Goal: Information Seeking & Learning: Learn about a topic

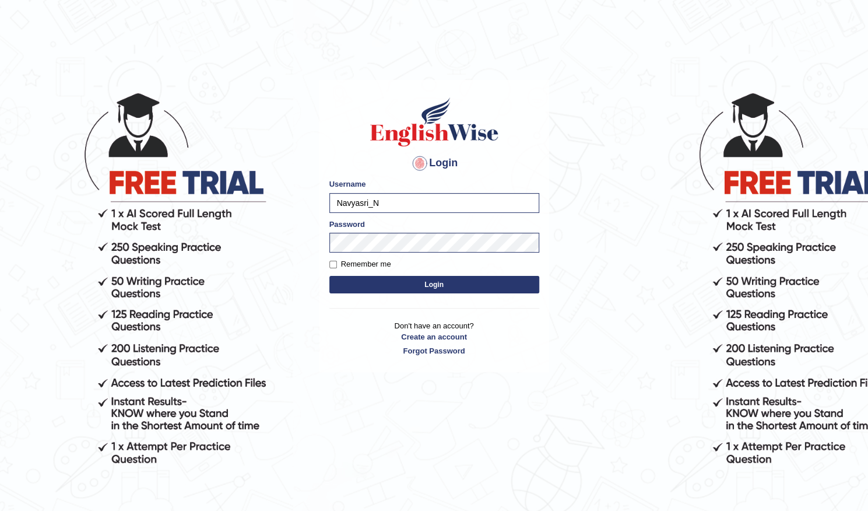
type input "Navyasri_N"
click at [372, 286] on button "Login" at bounding box center [434, 284] width 210 height 17
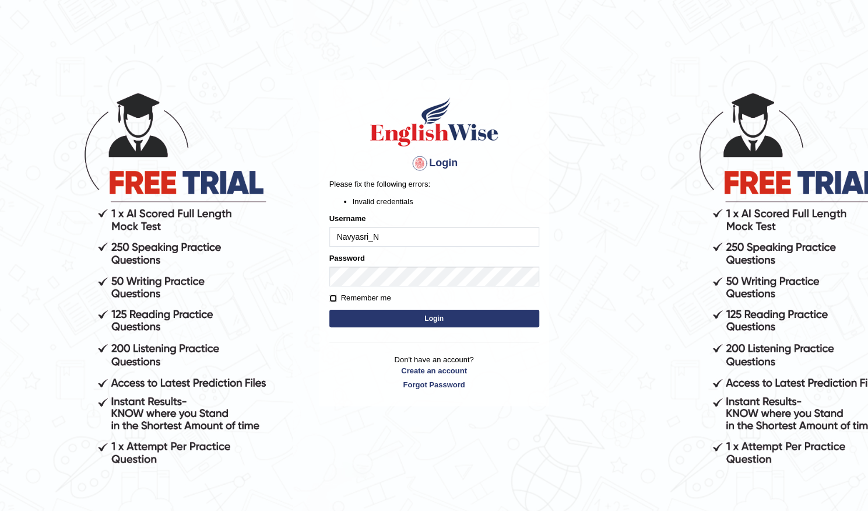
click at [333, 298] on input "Remember me" at bounding box center [333, 298] width 8 height 8
checkbox input "true"
click at [377, 317] on button "Login" at bounding box center [434, 318] width 210 height 17
click at [442, 318] on button "Login" at bounding box center [434, 318] width 210 height 17
drag, startPoint x: 333, startPoint y: 297, endPoint x: 340, endPoint y: 302, distance: 8.7
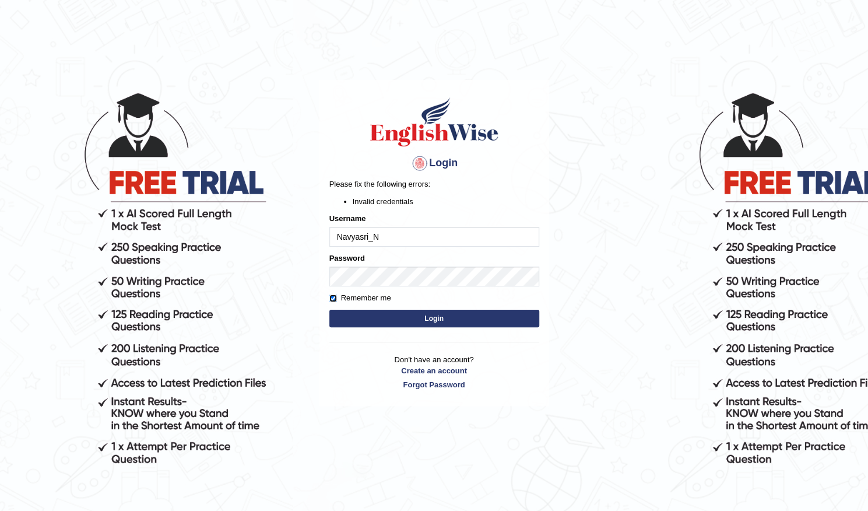
click at [332, 297] on input "Remember me" at bounding box center [333, 298] width 8 height 8
checkbox input "false"
click at [378, 315] on button "Login" at bounding box center [434, 318] width 210 height 17
click at [384, 236] on input "Navyasri_N" at bounding box center [434, 237] width 210 height 20
type input "Navyasri_"
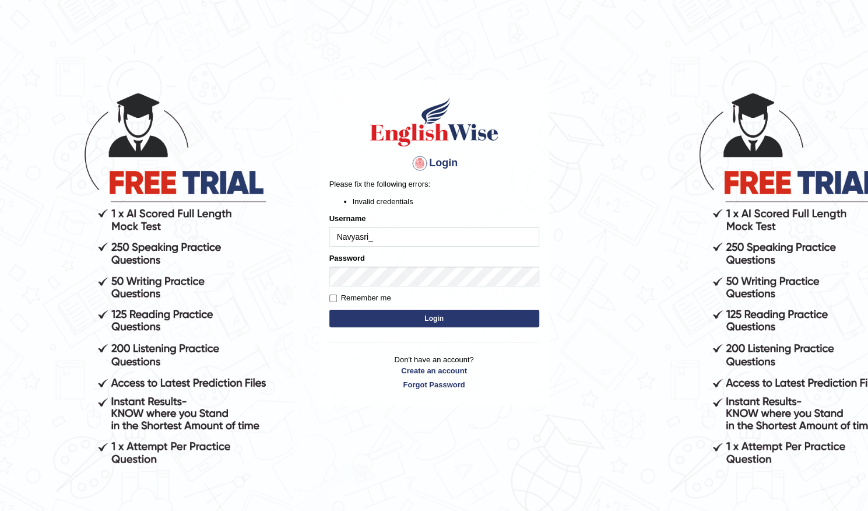
click at [365, 315] on button "Login" at bounding box center [434, 318] width 210 height 17
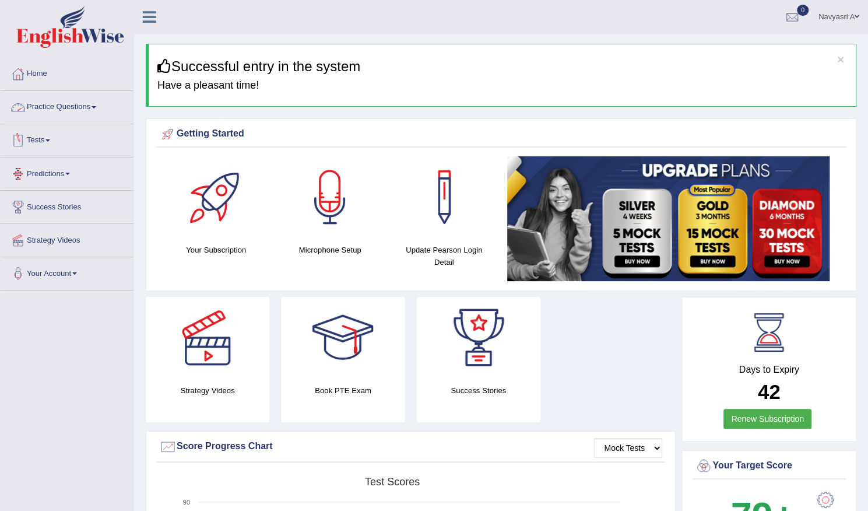
click at [89, 106] on link "Practice Questions" at bounding box center [67, 105] width 133 height 29
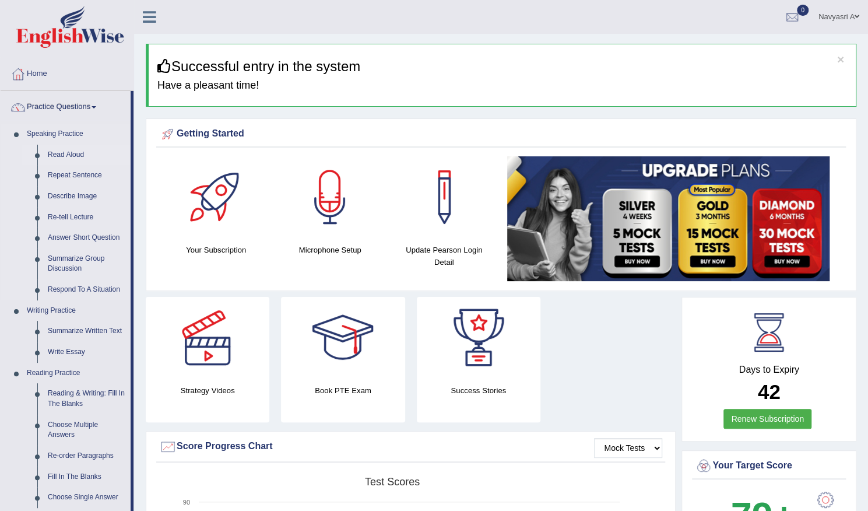
click at [78, 156] on link "Read Aloud" at bounding box center [87, 155] width 88 height 21
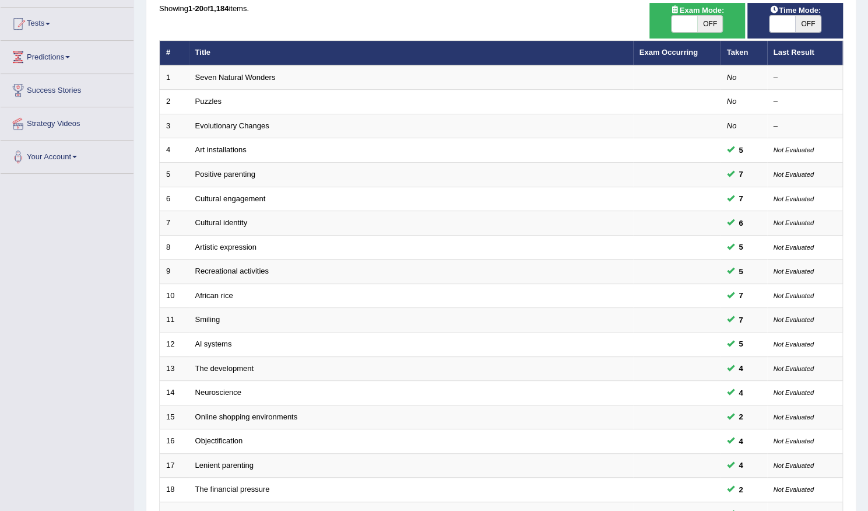
scroll to position [255, 0]
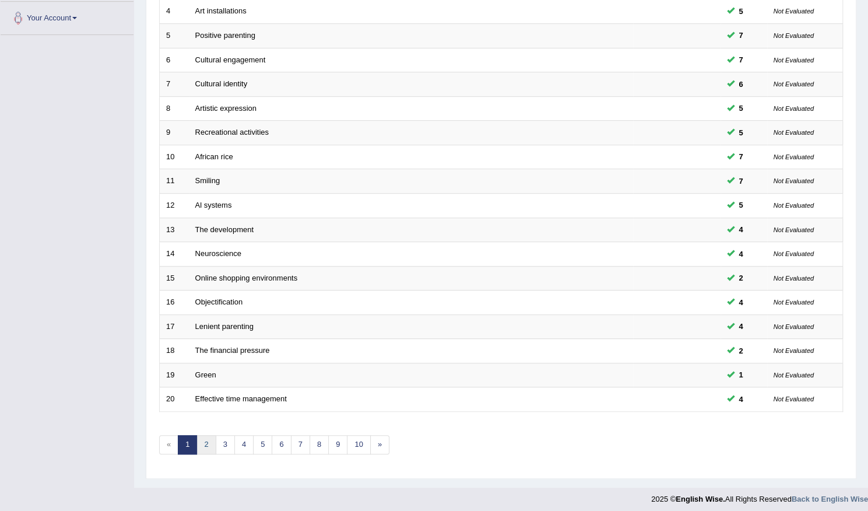
click at [205, 440] on link "2" at bounding box center [205, 444] width 19 height 19
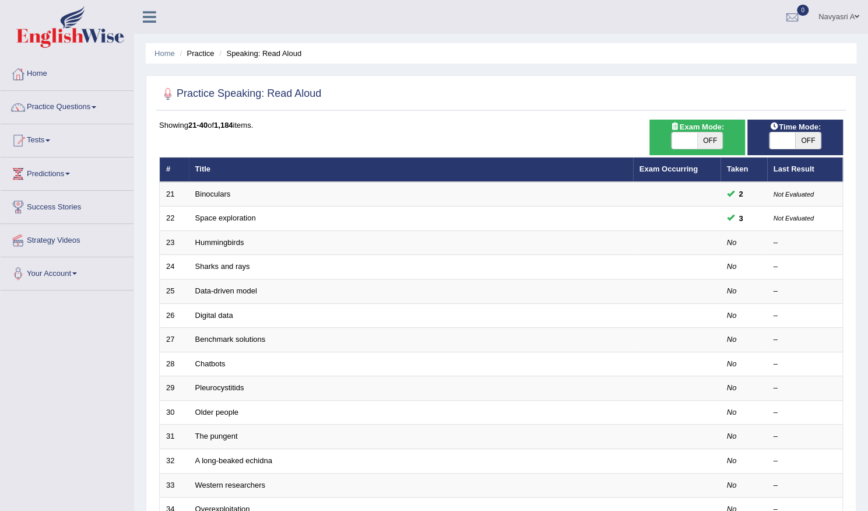
click at [82, 106] on link "Practice Questions" at bounding box center [67, 105] width 133 height 29
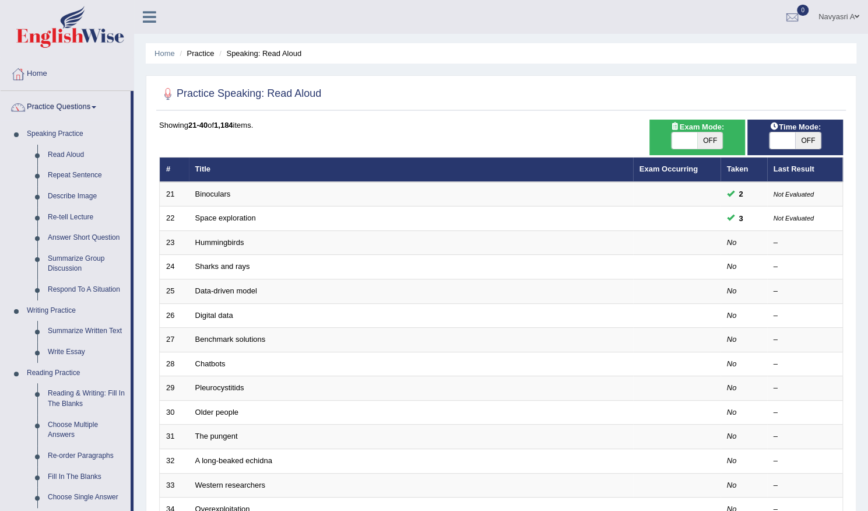
scroll to position [401, 0]
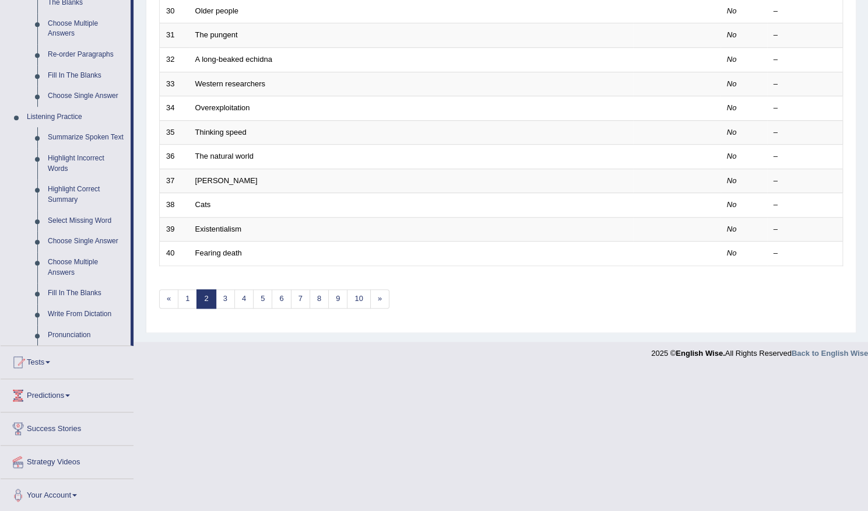
drag, startPoint x: 783, startPoint y: 84, endPoint x: 516, endPoint y: 418, distance: 427.6
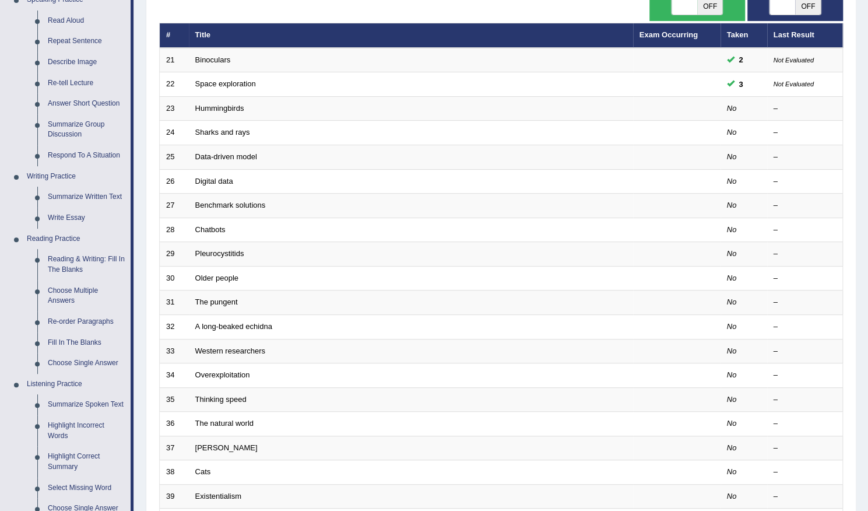
scroll to position [291, 0]
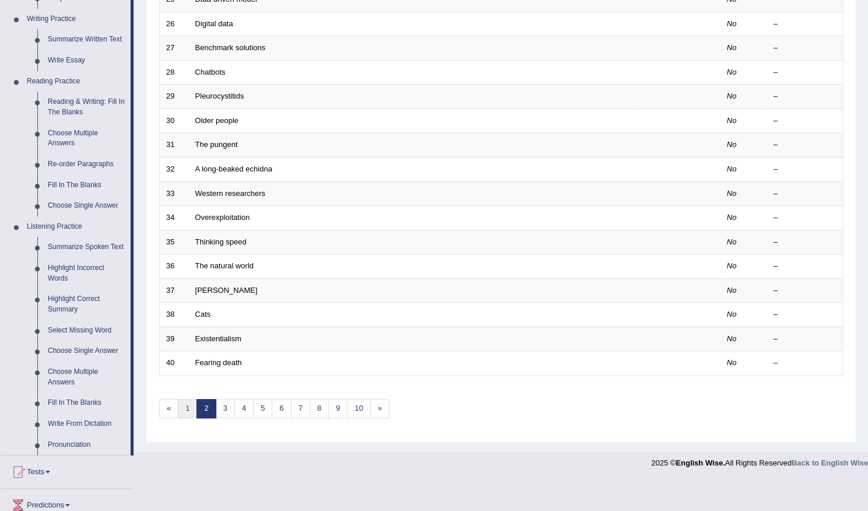
click at [188, 405] on link "1" at bounding box center [187, 408] width 19 height 19
click at [222, 405] on link "3" at bounding box center [225, 408] width 19 height 19
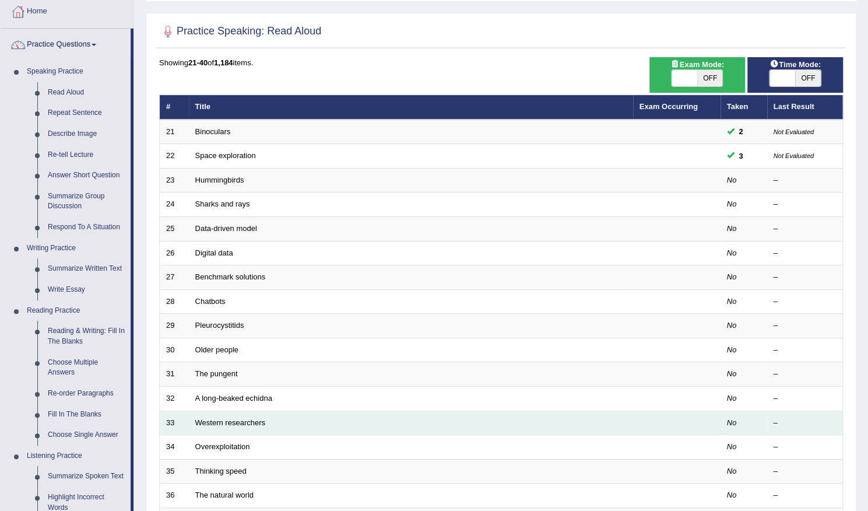
scroll to position [58, 0]
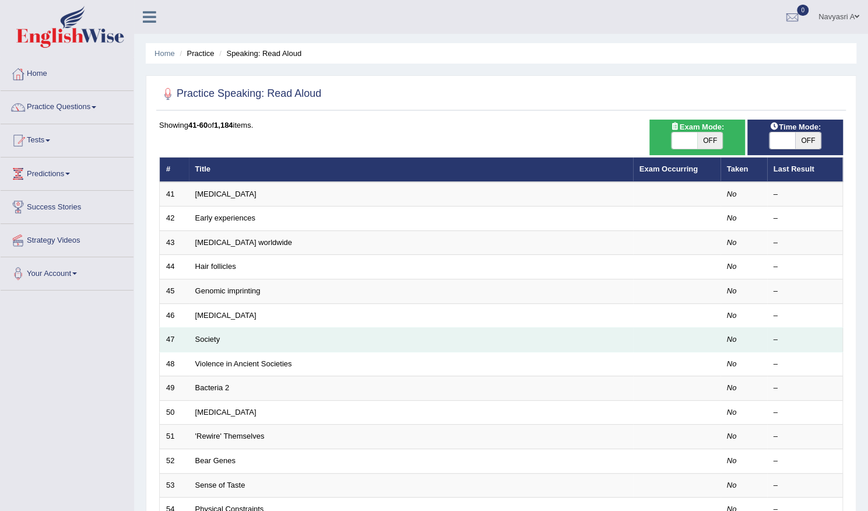
scroll to position [255, 0]
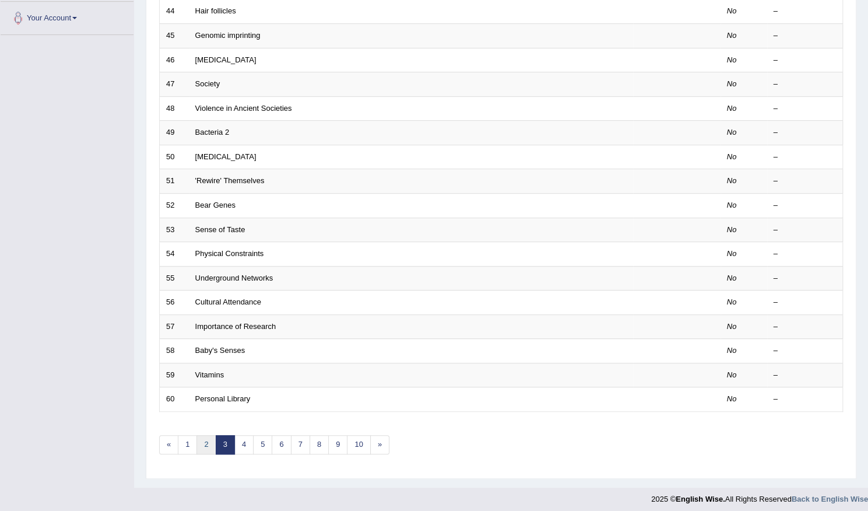
click at [204, 435] on link "2" at bounding box center [205, 444] width 19 height 19
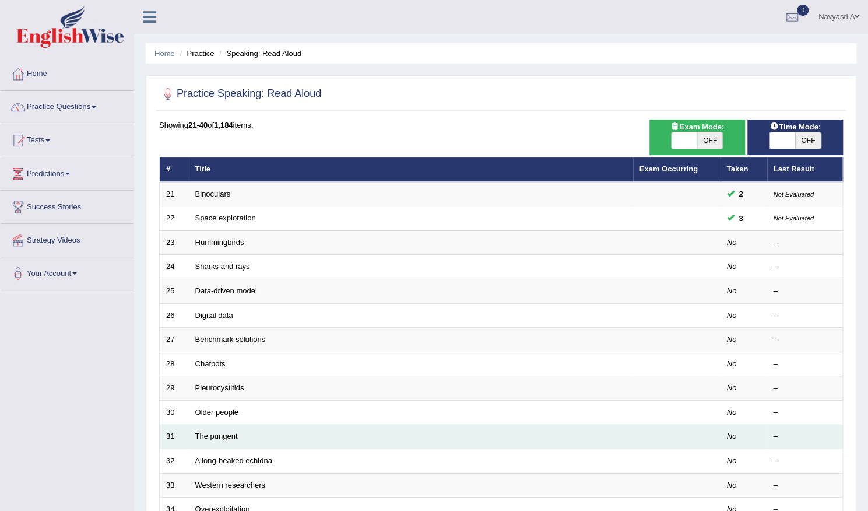
drag, startPoint x: 318, startPoint y: 398, endPoint x: 520, endPoint y: 442, distance: 206.5
click at [520, 442] on td "The pungent" at bounding box center [411, 436] width 444 height 24
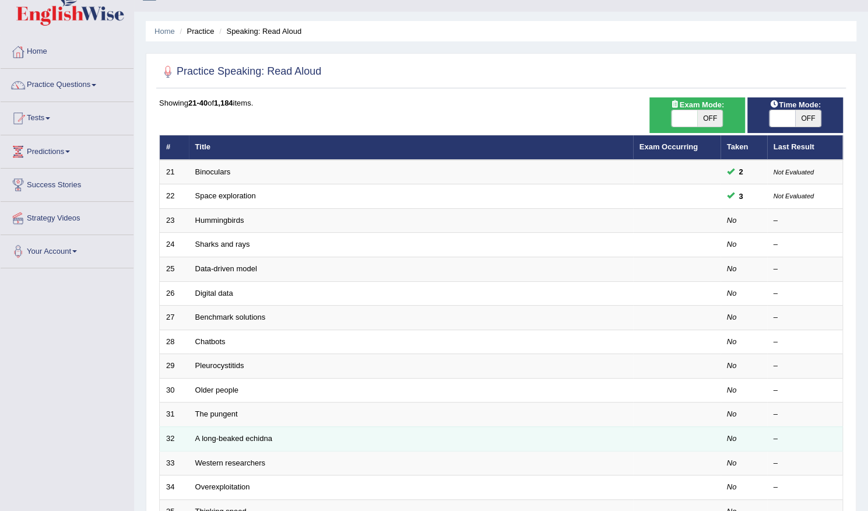
scroll to position [80, 0]
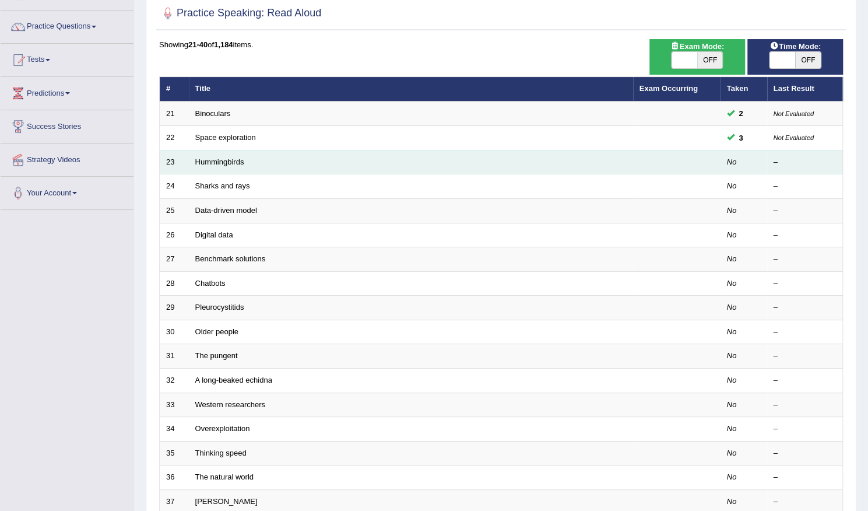
click at [275, 164] on td "Hummingbirds" at bounding box center [411, 162] width 444 height 24
click at [284, 161] on td "Hummingbirds" at bounding box center [411, 162] width 444 height 24
click at [285, 161] on td "Hummingbirds" at bounding box center [411, 162] width 444 height 24
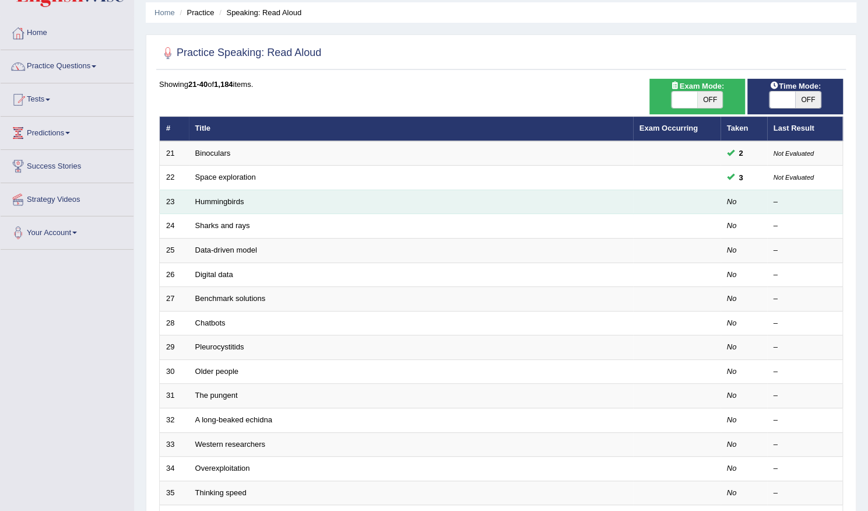
scroll to position [22, 0]
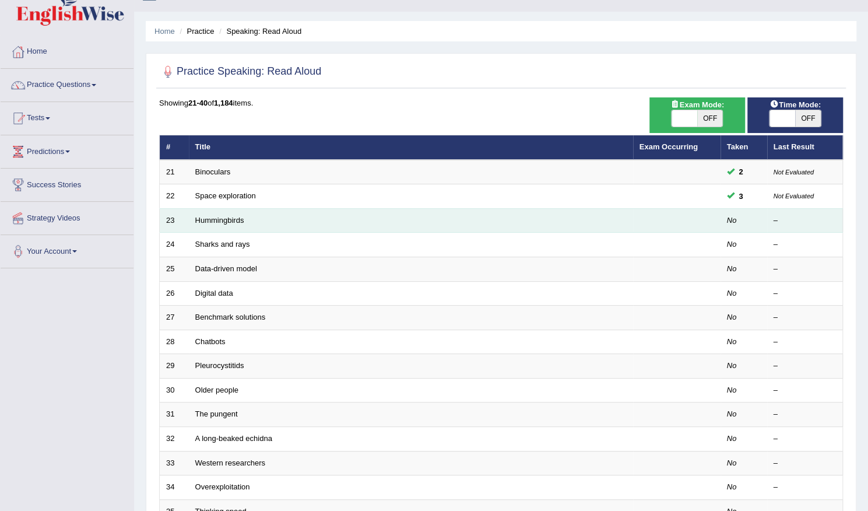
click at [336, 223] on td "Hummingbirds" at bounding box center [411, 220] width 444 height 24
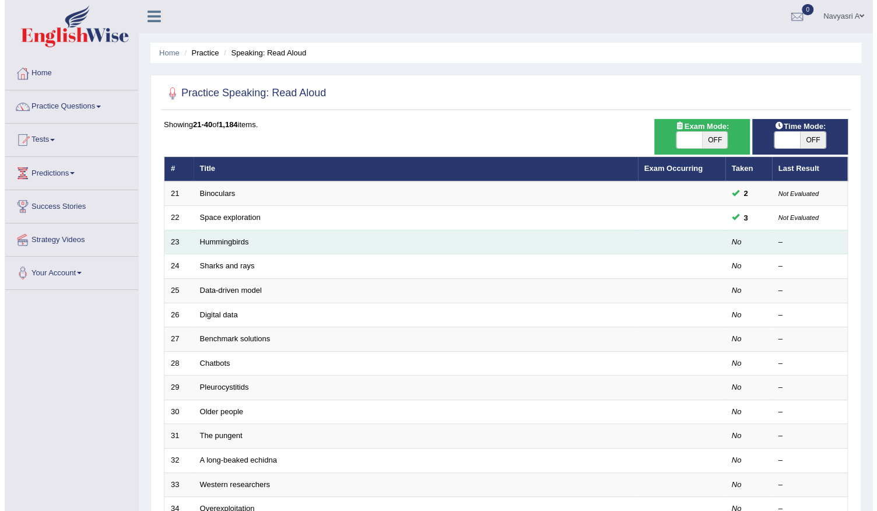
scroll to position [0, 0]
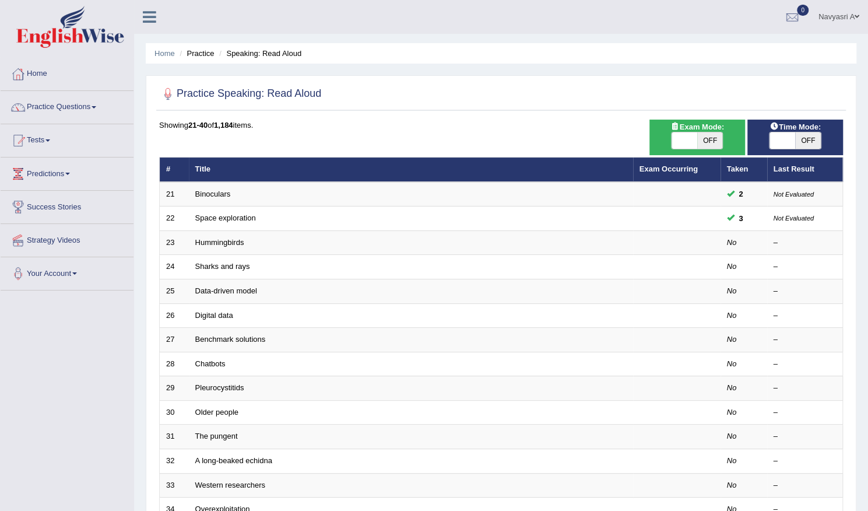
click at [716, 142] on span "OFF" at bounding box center [710, 140] width 26 height 16
checkbox input "true"
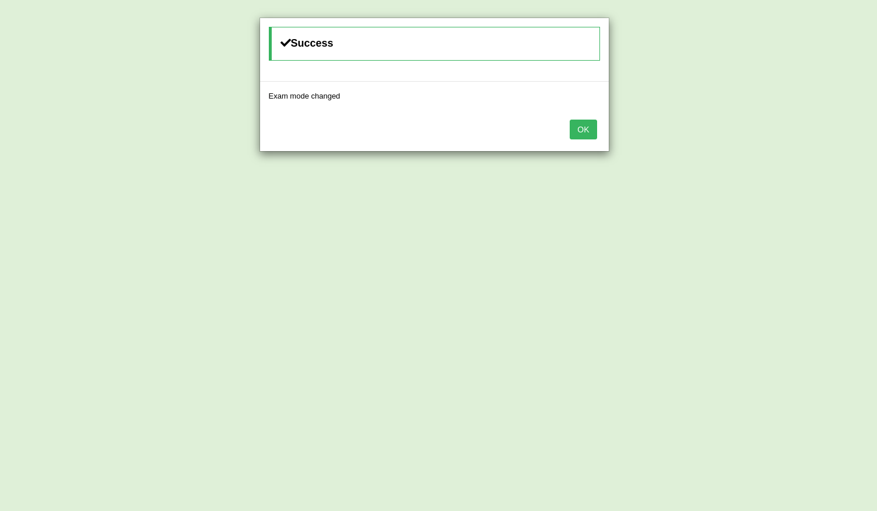
click at [591, 131] on button "OK" at bounding box center [583, 130] width 27 height 20
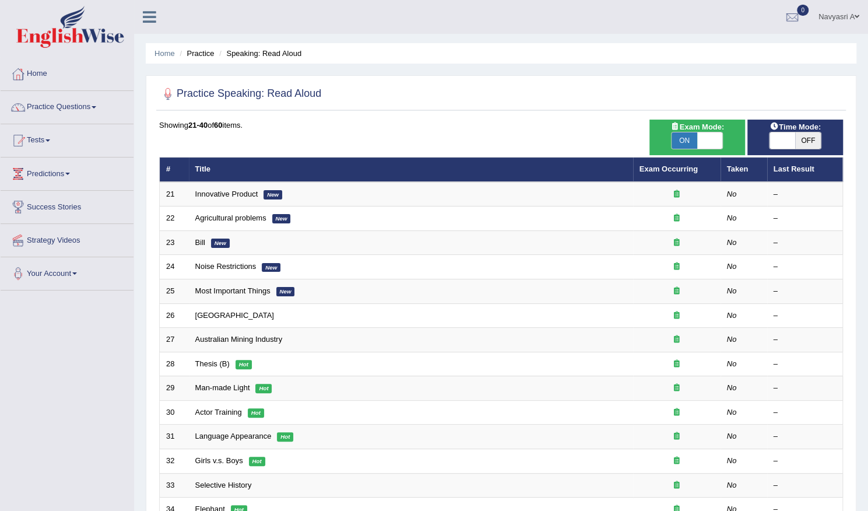
click at [809, 143] on span "OFF" at bounding box center [808, 140] width 26 height 16
checkbox input "true"
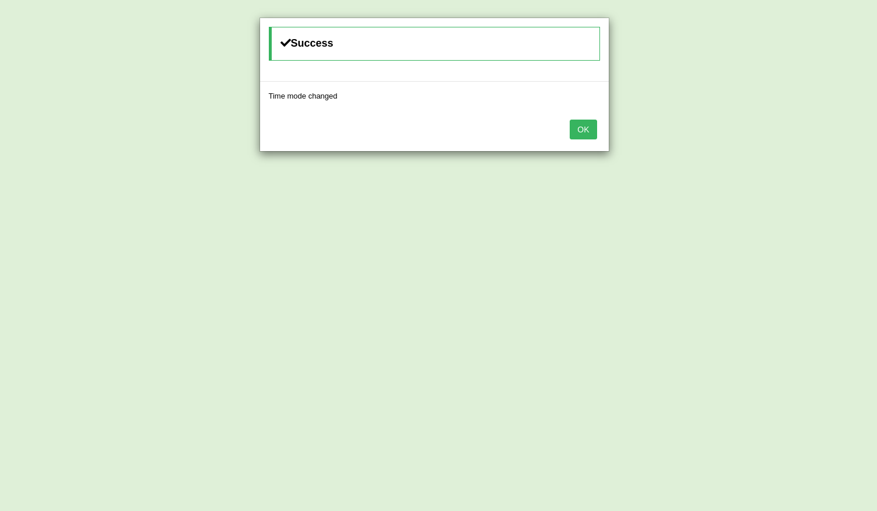
click at [591, 132] on button "OK" at bounding box center [583, 130] width 27 height 20
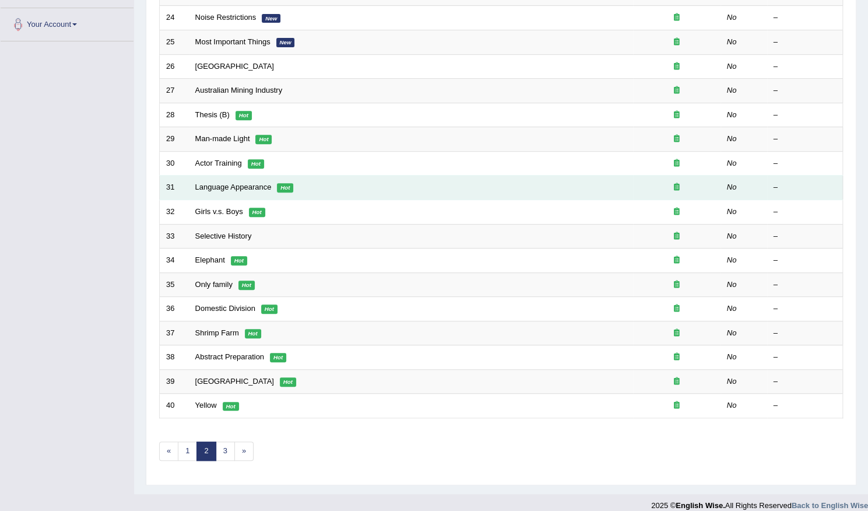
scroll to position [255, 0]
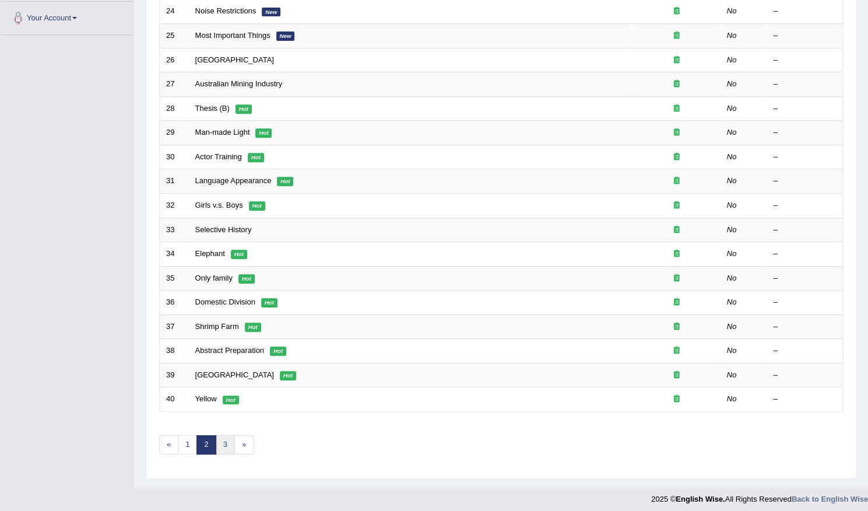
click at [223, 437] on link "3" at bounding box center [225, 444] width 19 height 19
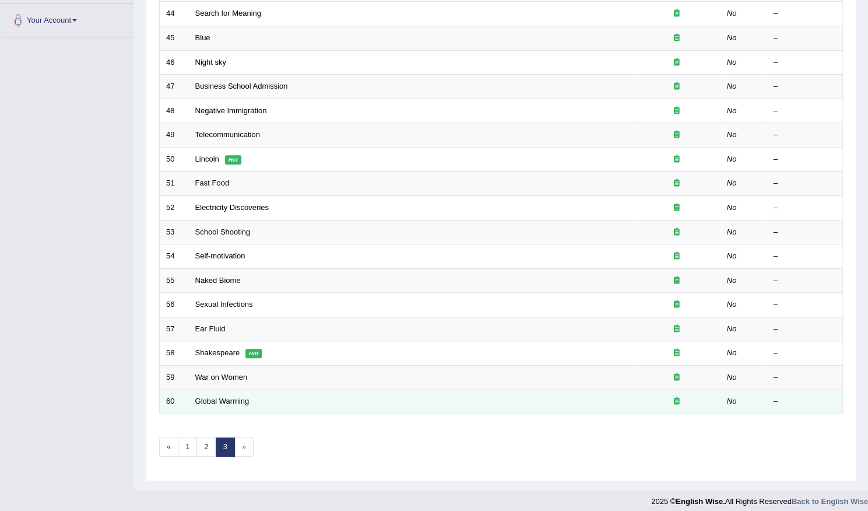
scroll to position [255, 0]
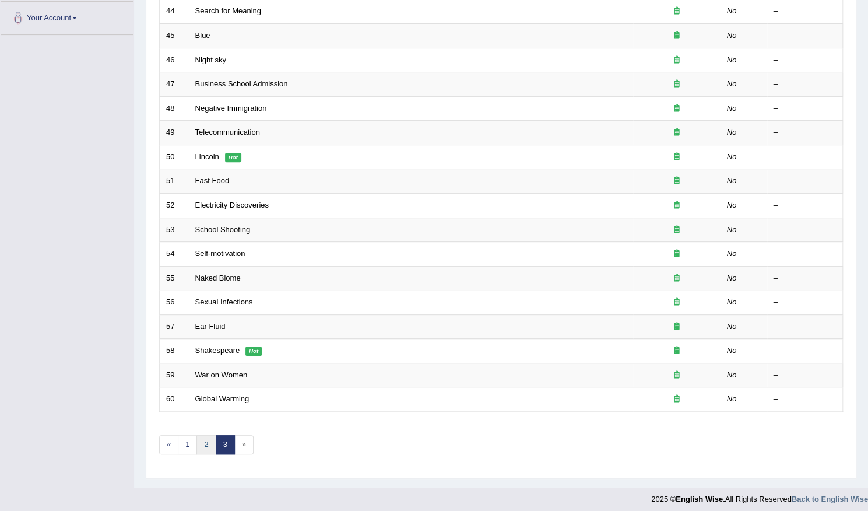
click at [206, 444] on link "2" at bounding box center [205, 444] width 19 height 19
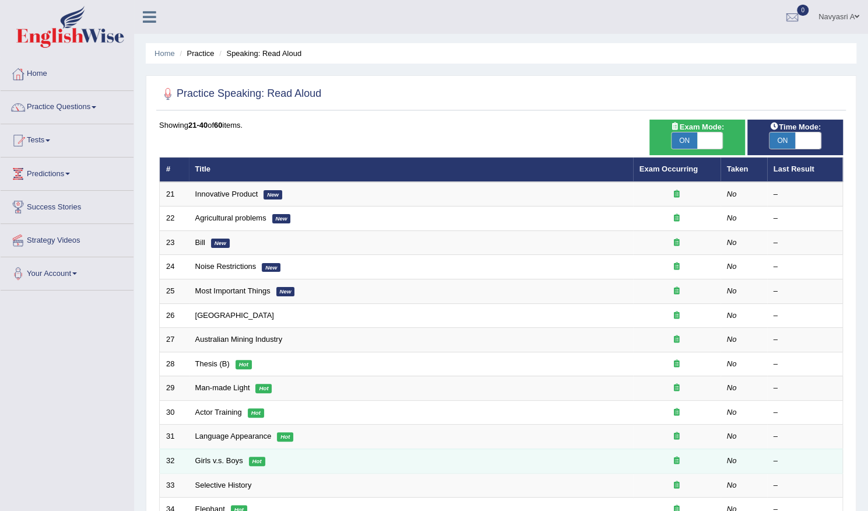
scroll to position [255, 0]
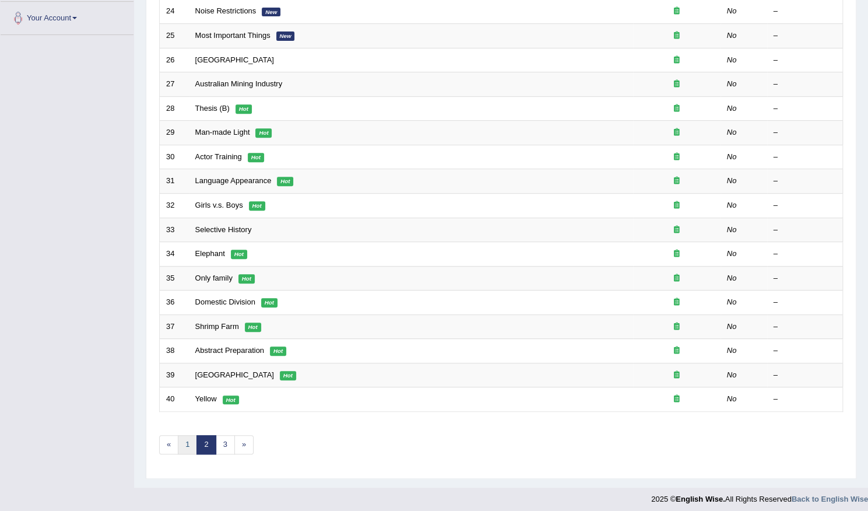
click at [187, 437] on link "1" at bounding box center [187, 444] width 19 height 19
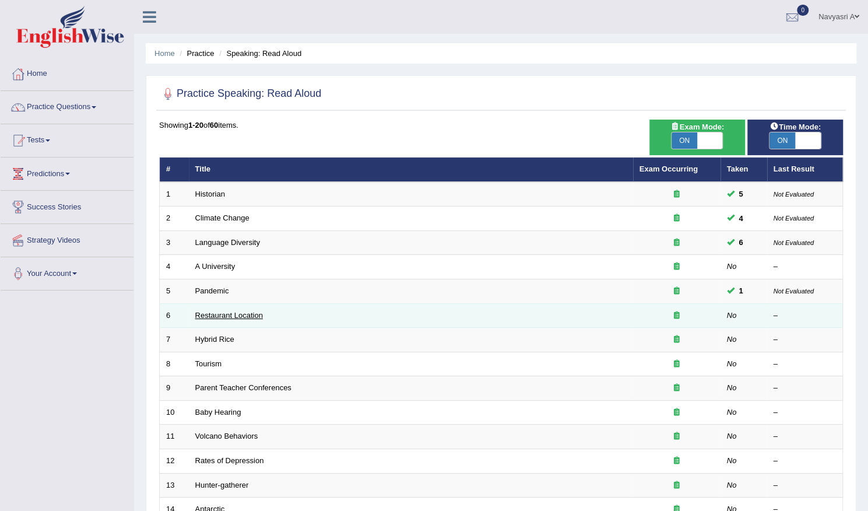
click at [245, 311] on link "Restaurant Location" at bounding box center [229, 315] width 68 height 9
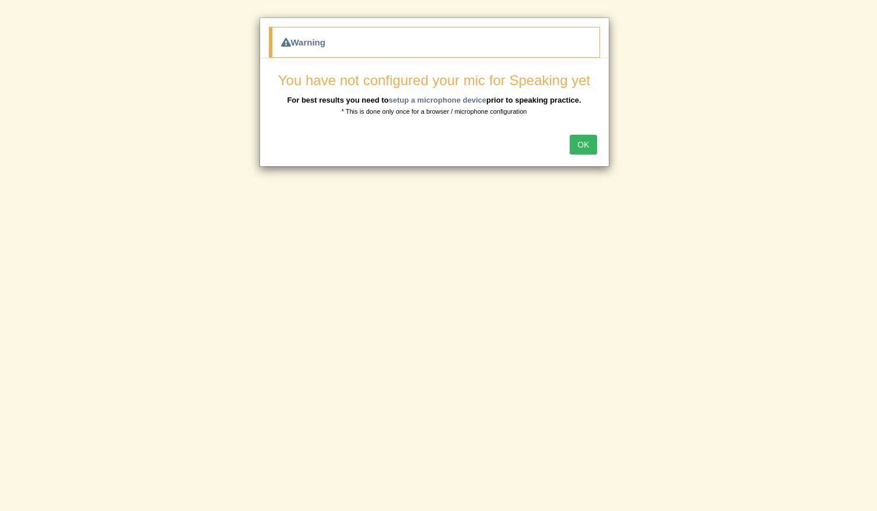
click at [581, 143] on button "OK" at bounding box center [583, 145] width 27 height 20
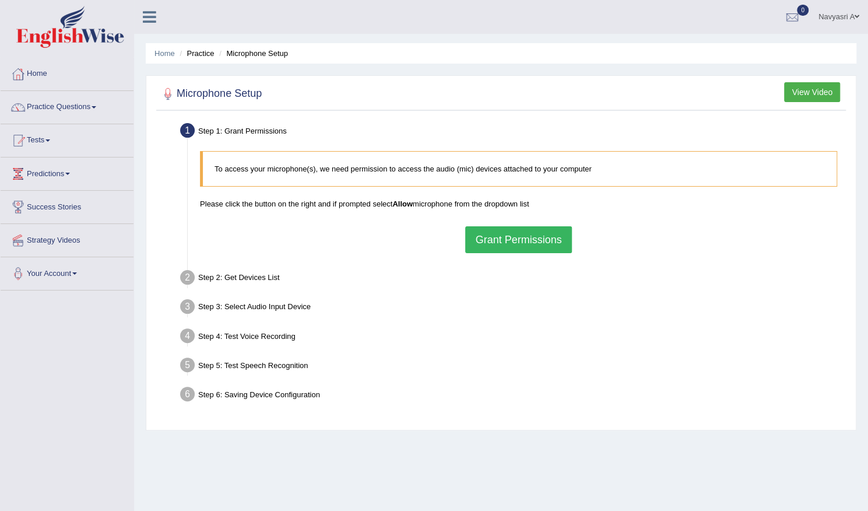
click at [517, 249] on button "Grant Permissions" at bounding box center [518, 239] width 106 height 27
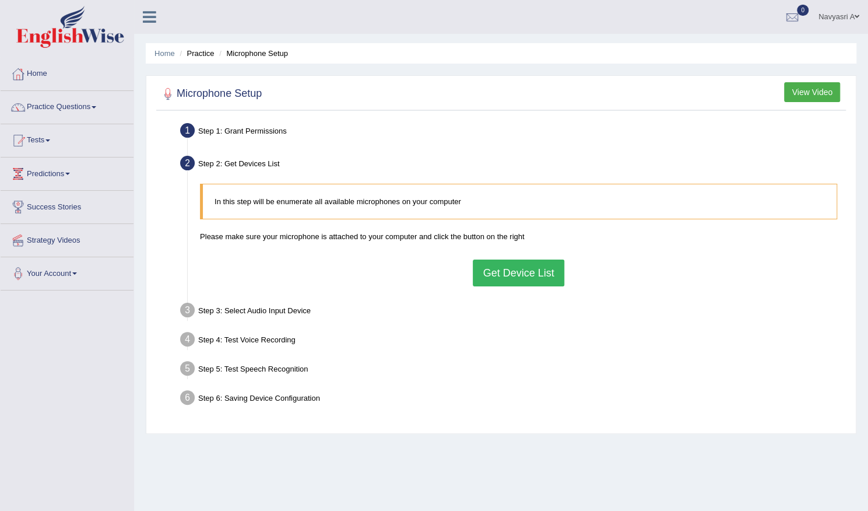
click at [525, 270] on button "Get Device List" at bounding box center [518, 272] width 91 height 27
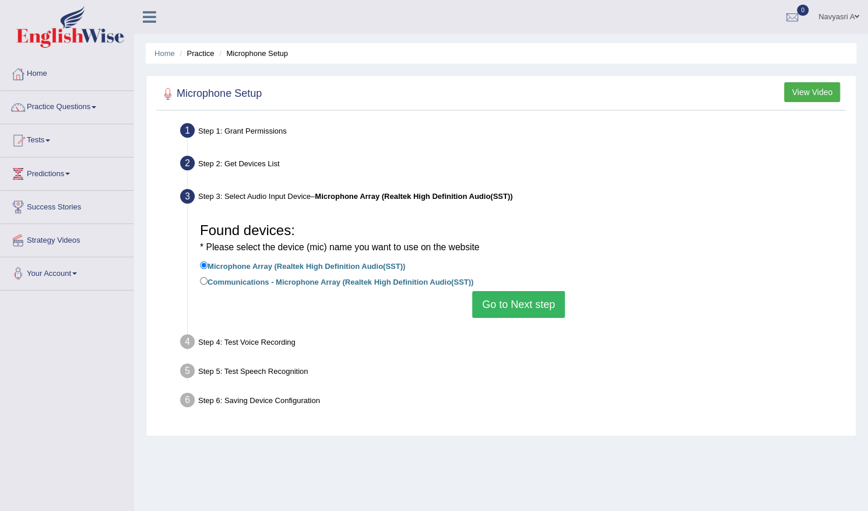
click at [540, 302] on button "Go to Next step" at bounding box center [518, 304] width 93 height 27
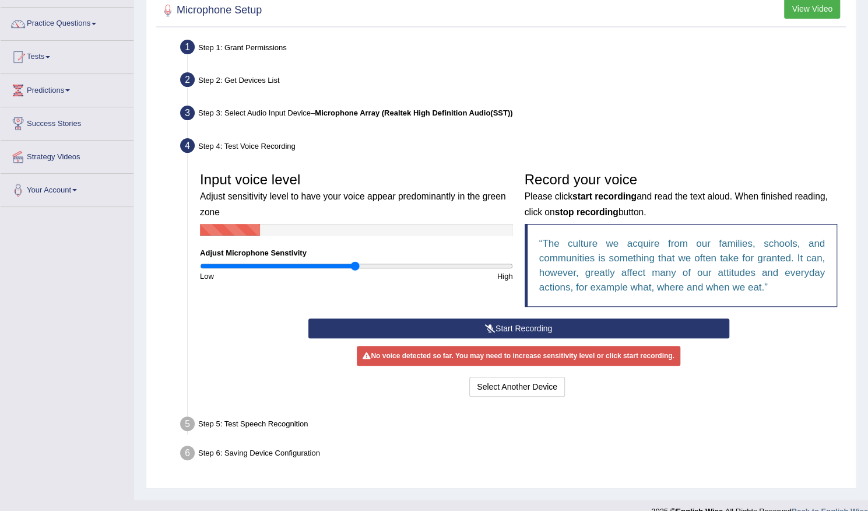
scroll to position [101, 0]
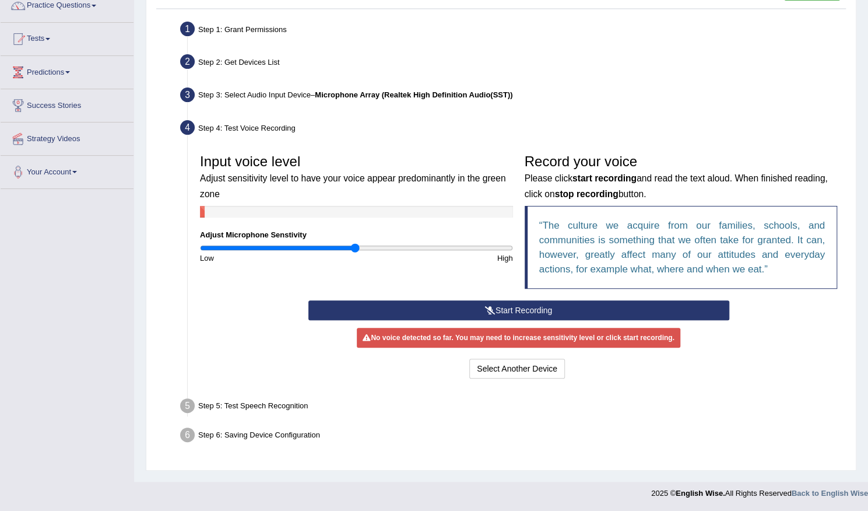
click at [529, 311] on button "Start Recording" at bounding box center [518, 310] width 421 height 20
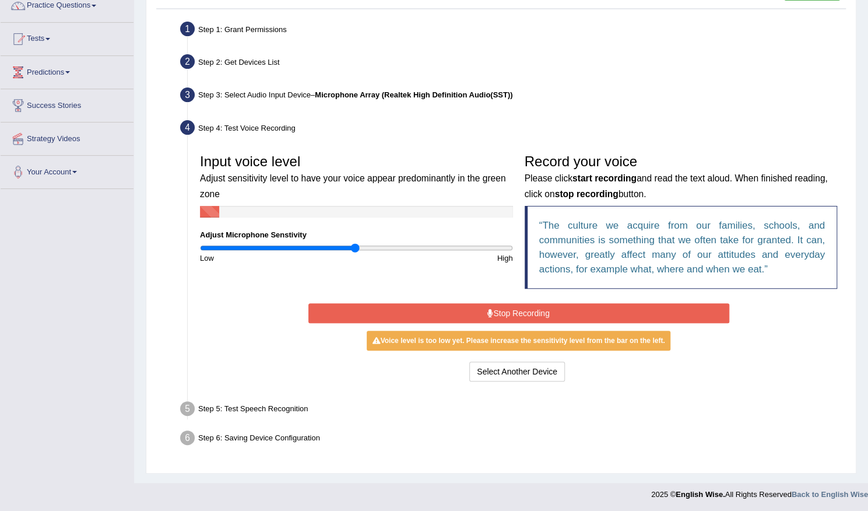
click at [529, 311] on button "Stop Recording" at bounding box center [518, 313] width 421 height 20
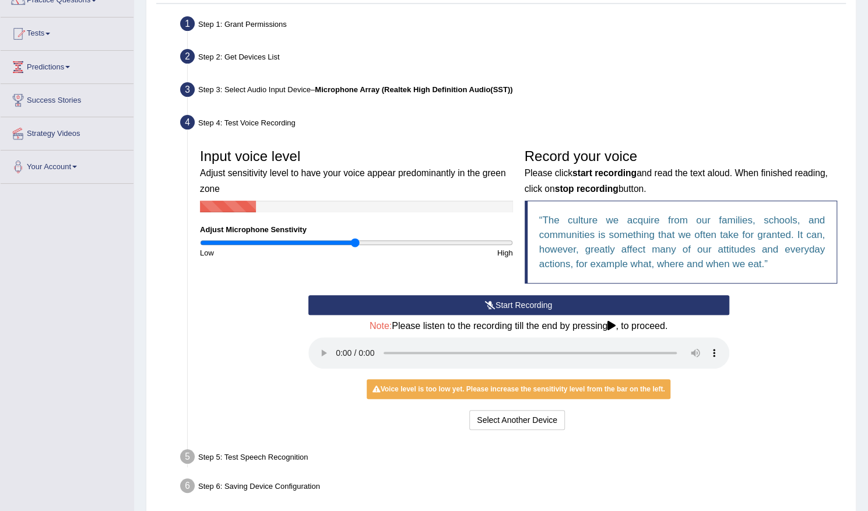
scroll to position [96, 0]
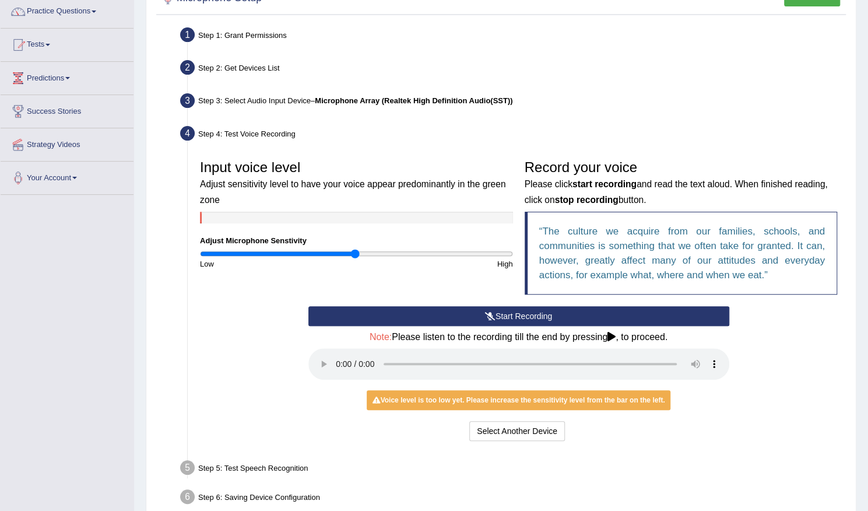
click at [508, 311] on button "Start Recording" at bounding box center [518, 316] width 421 height 20
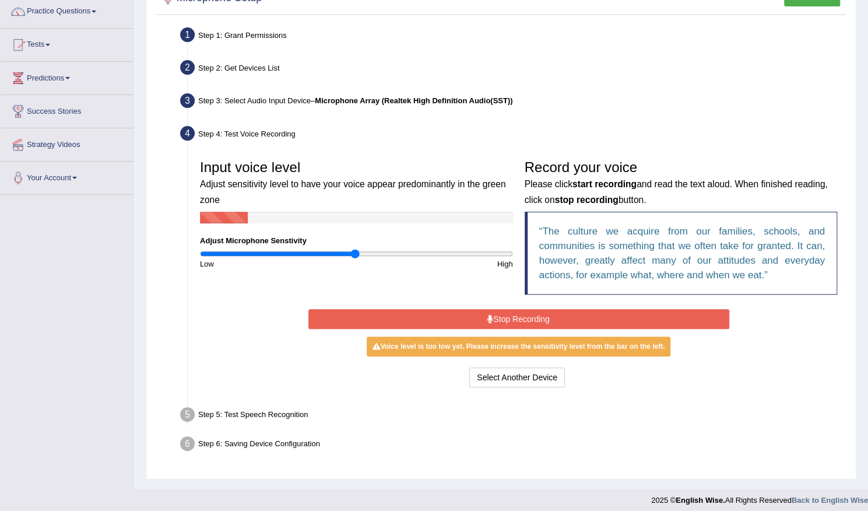
click at [507, 314] on button "Stop Recording" at bounding box center [518, 319] width 421 height 20
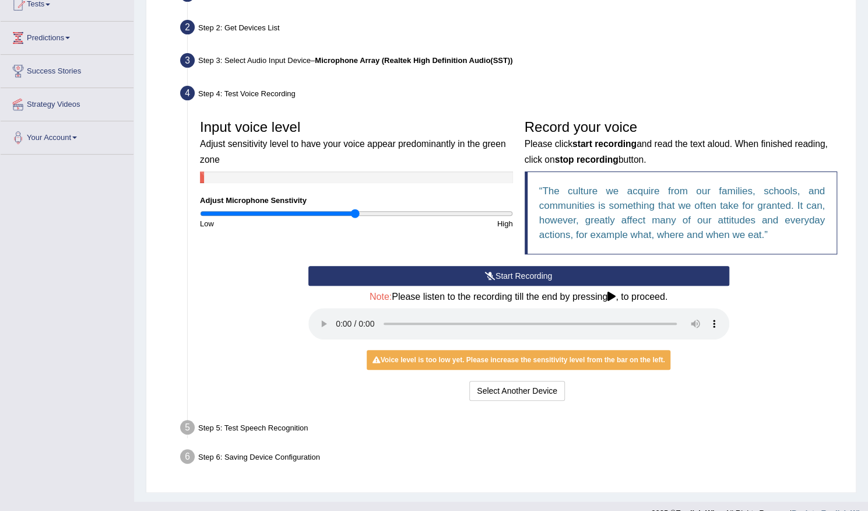
scroll to position [154, 0]
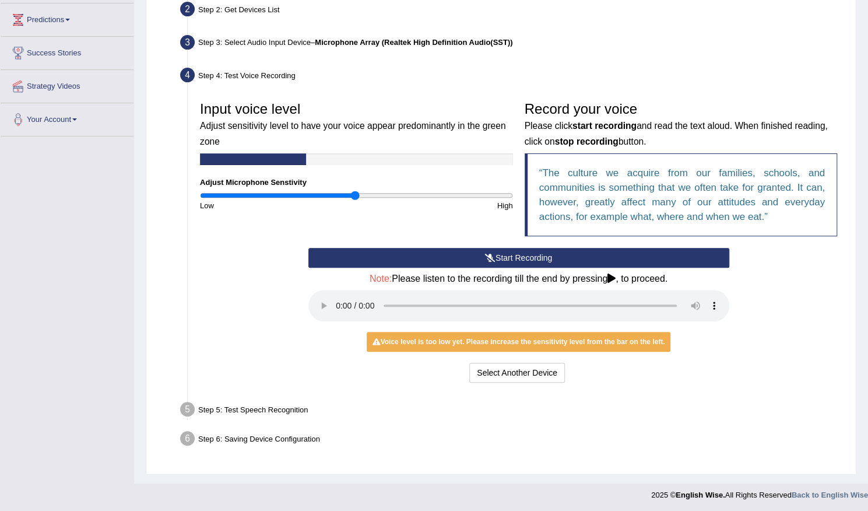
click at [287, 409] on div "Step 5: Test Speech Recognition" at bounding box center [513, 411] width 676 height 26
drag, startPoint x: 364, startPoint y: 372, endPoint x: 363, endPoint y: 379, distance: 7.1
click at [363, 379] on div "Select Another Device Voice is ok. Go to Next step" at bounding box center [518, 374] width 421 height 23
click at [574, 259] on button "Start Recording" at bounding box center [518, 258] width 421 height 20
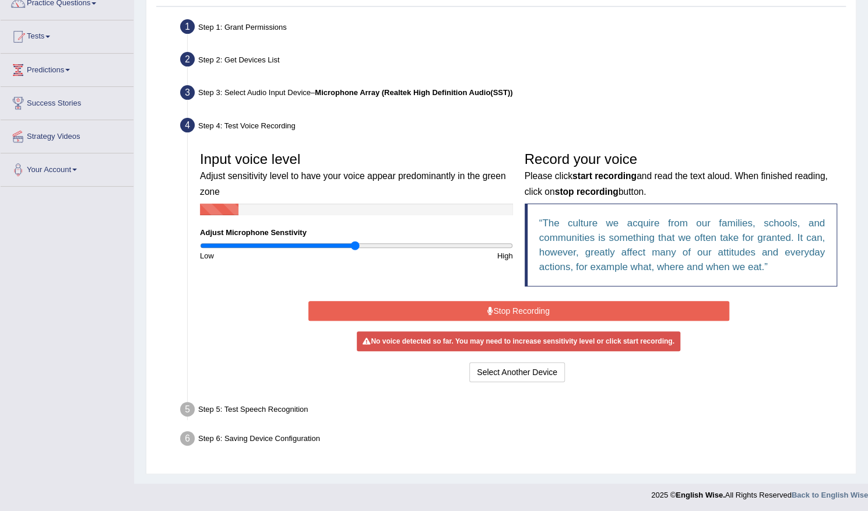
scroll to position [101, 0]
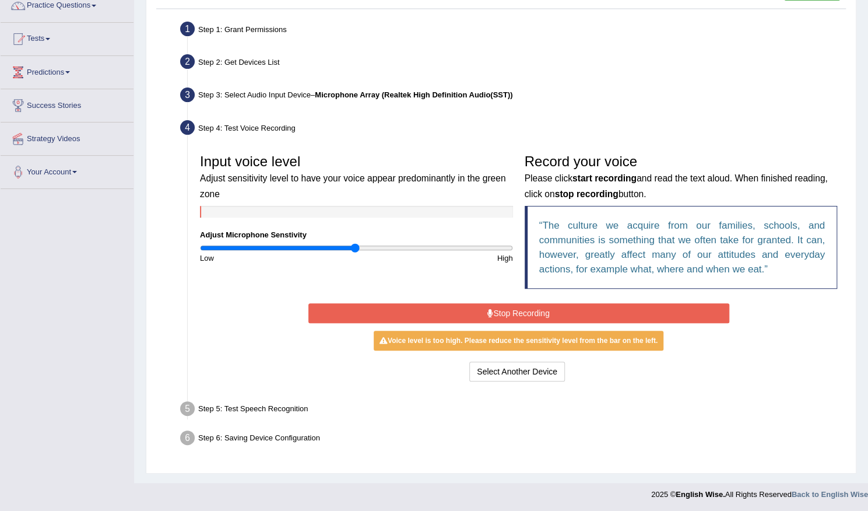
click at [514, 308] on button "Stop Recording" at bounding box center [518, 313] width 421 height 20
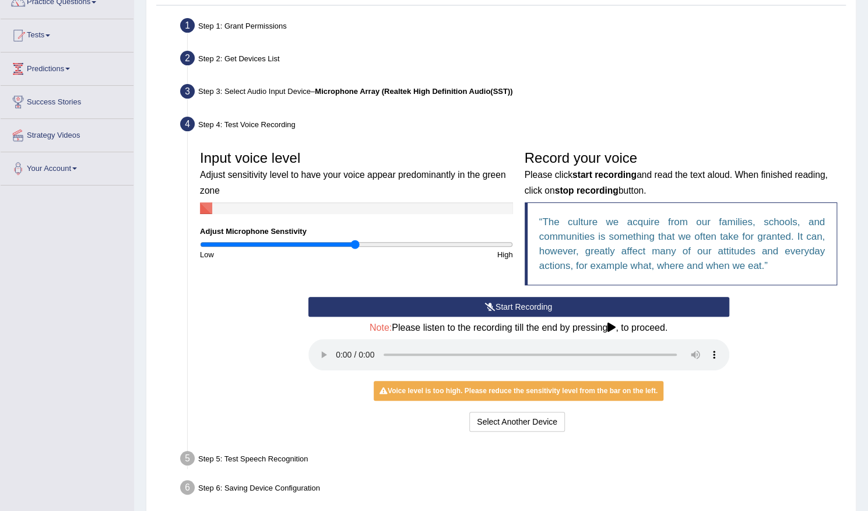
scroll to position [154, 0]
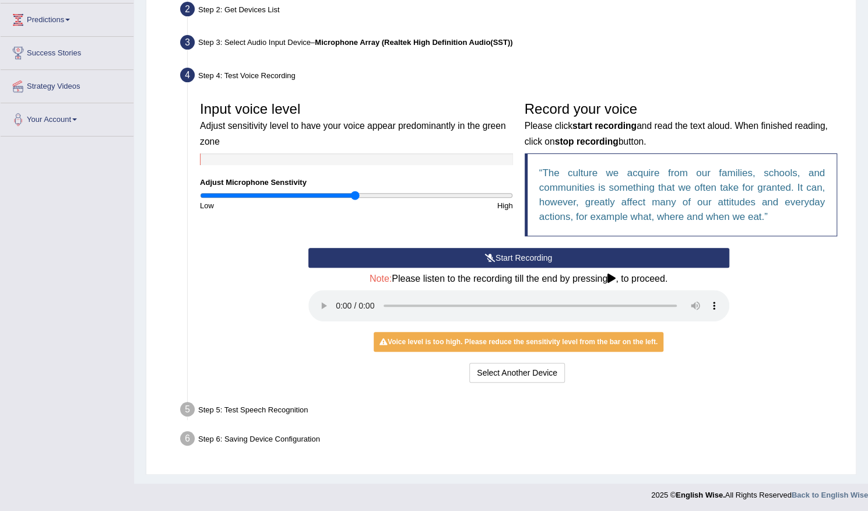
click at [635, 276] on h4 "Note: Please listen to the recording till the end by pressing , to proceed." at bounding box center [518, 278] width 421 height 10
click at [612, 278] on icon at bounding box center [611, 277] width 8 height 9
click at [525, 343] on div "Voice level is too high. Please reduce the sensitivity level from the bar on th…" at bounding box center [519, 342] width 290 height 20
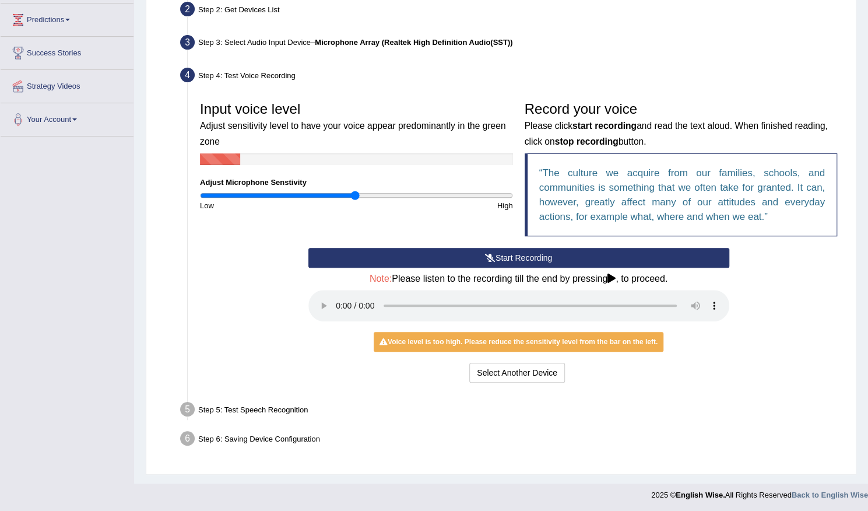
click at [514, 258] on button "Start Recording" at bounding box center [518, 258] width 421 height 20
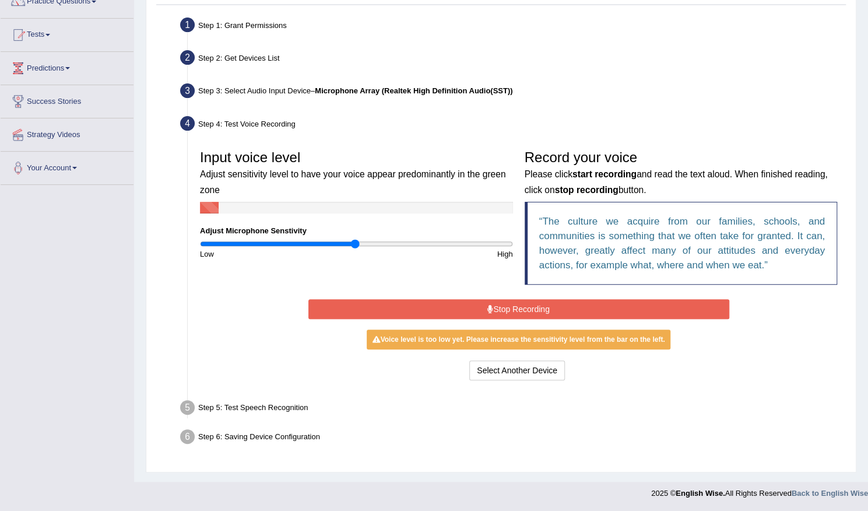
scroll to position [101, 0]
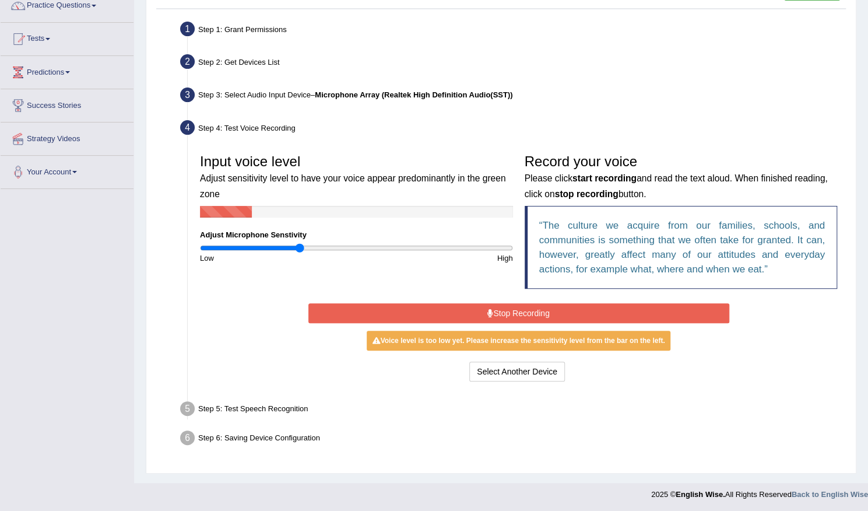
drag, startPoint x: 353, startPoint y: 249, endPoint x: 298, endPoint y: 248, distance: 54.2
type input "0.64"
click at [298, 248] on input "range" at bounding box center [356, 247] width 313 height 9
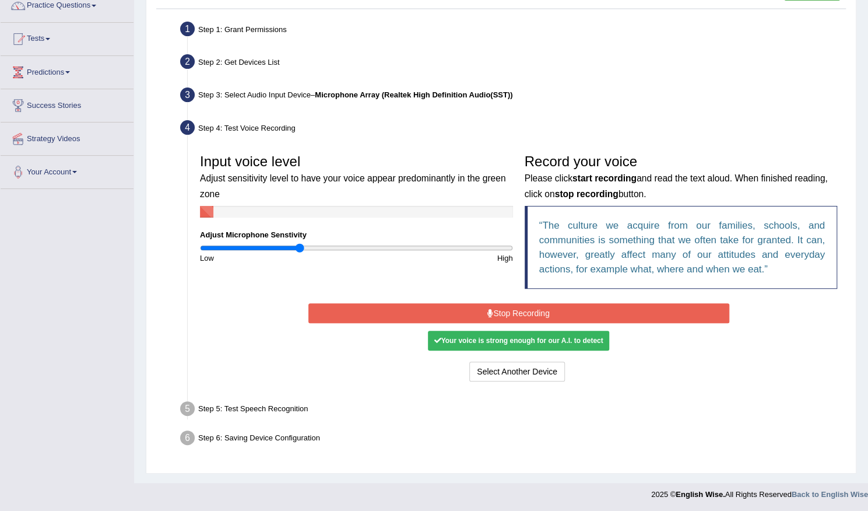
click at [262, 409] on div "Step 5: Test Speech Recognition" at bounding box center [513, 411] width 676 height 26
click at [527, 312] on button "Stop Recording" at bounding box center [518, 313] width 421 height 20
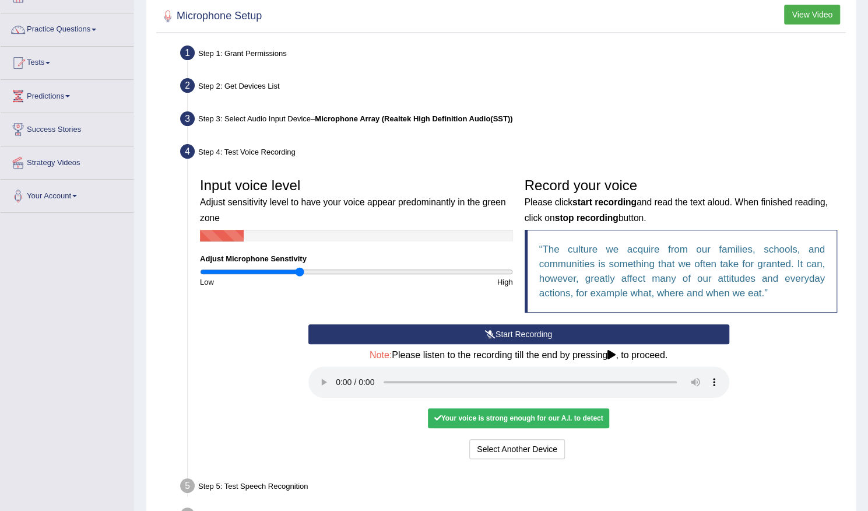
scroll to position [96, 0]
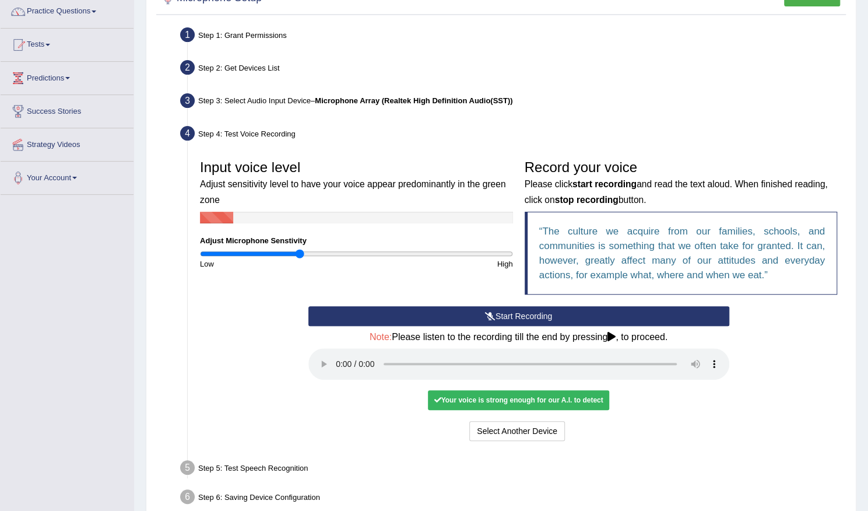
click at [574, 399] on div "Your voice is strong enough for our A.I. to detect" at bounding box center [518, 400] width 181 height 20
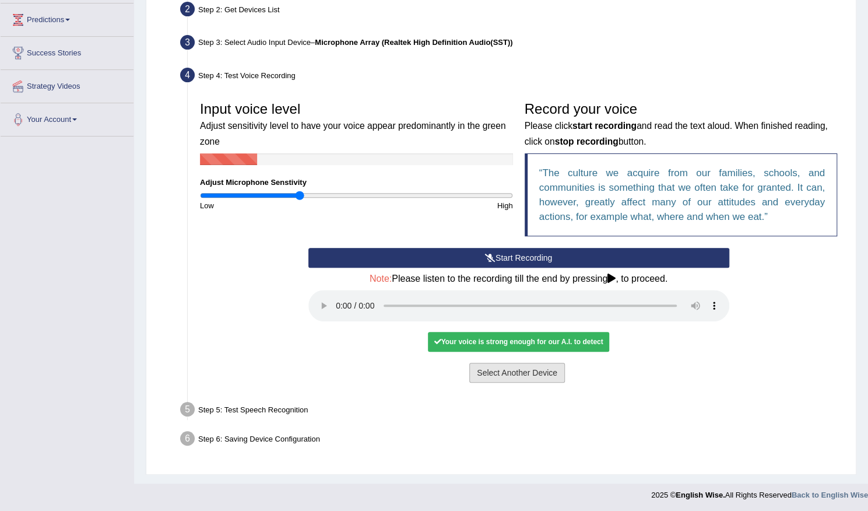
click at [530, 371] on button "Select Another Device" at bounding box center [517, 373] width 96 height 20
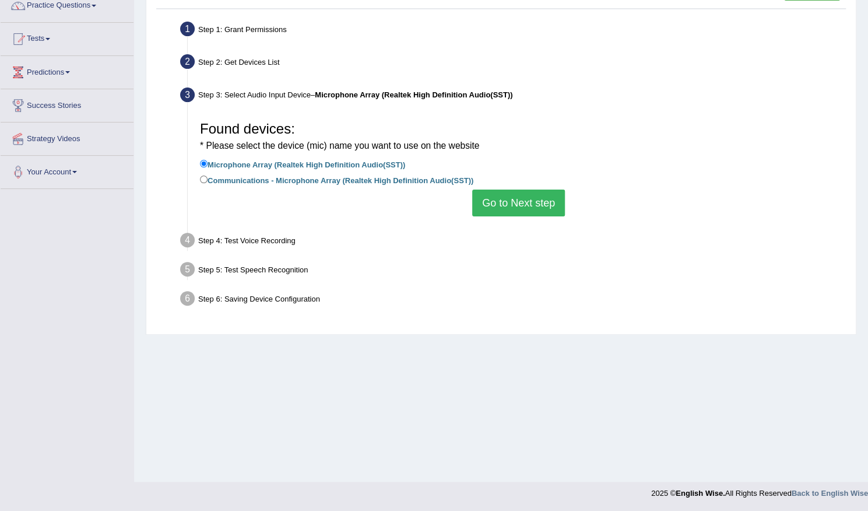
click at [270, 243] on div "Step 4: Test Voice Recording" at bounding box center [513, 242] width 676 height 26
click at [276, 239] on div "Step 4: Test Voice Recording" at bounding box center [513, 242] width 676 height 26
click at [535, 204] on button "Go to Next step" at bounding box center [518, 202] width 93 height 27
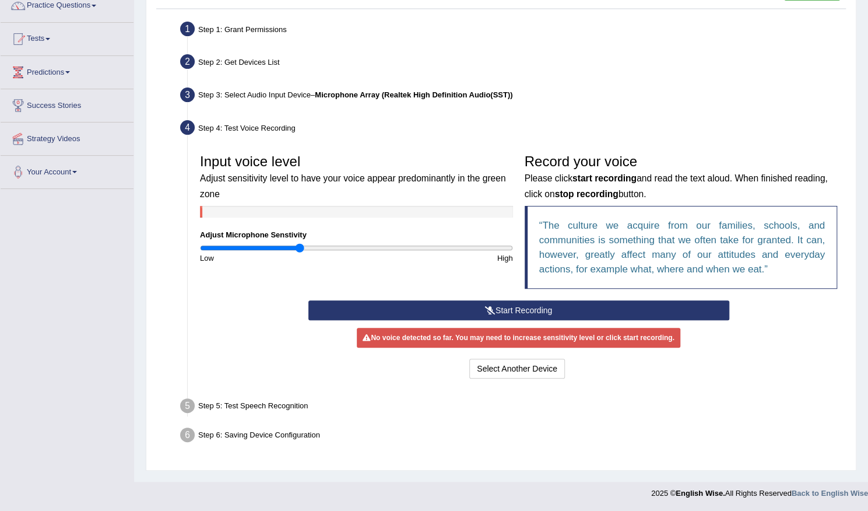
click at [562, 312] on button "Start Recording" at bounding box center [518, 310] width 421 height 20
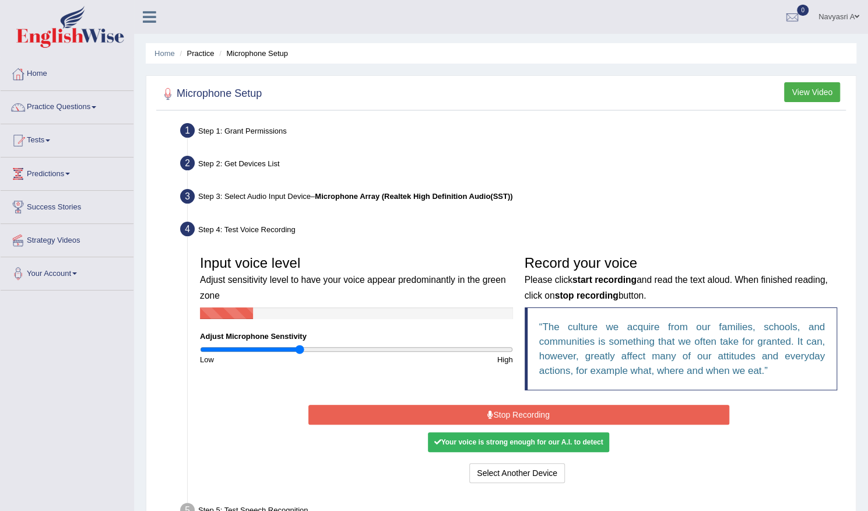
scroll to position [58, 0]
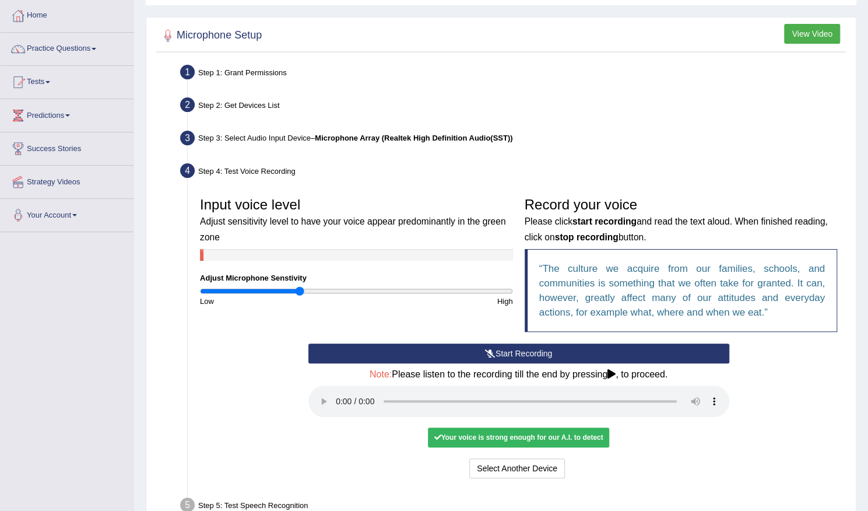
click at [442, 353] on button "Start Recording" at bounding box center [518, 353] width 421 height 20
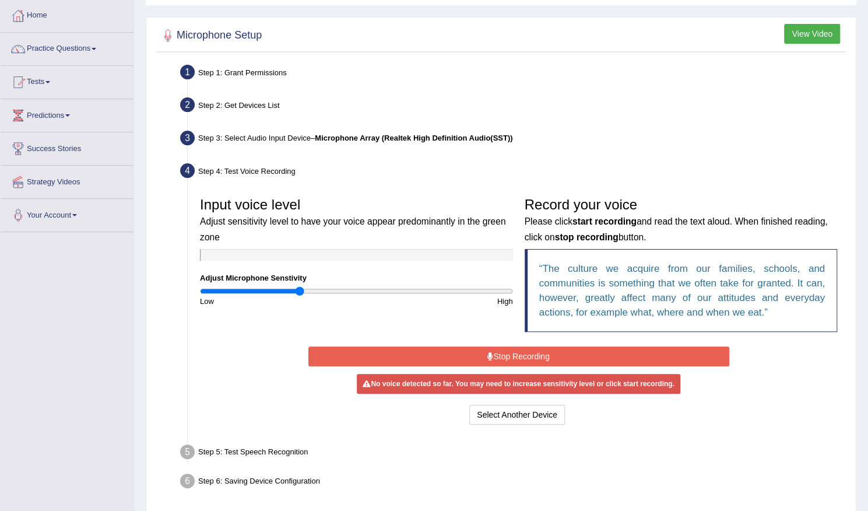
click at [442, 353] on button "Stop Recording" at bounding box center [518, 356] width 421 height 20
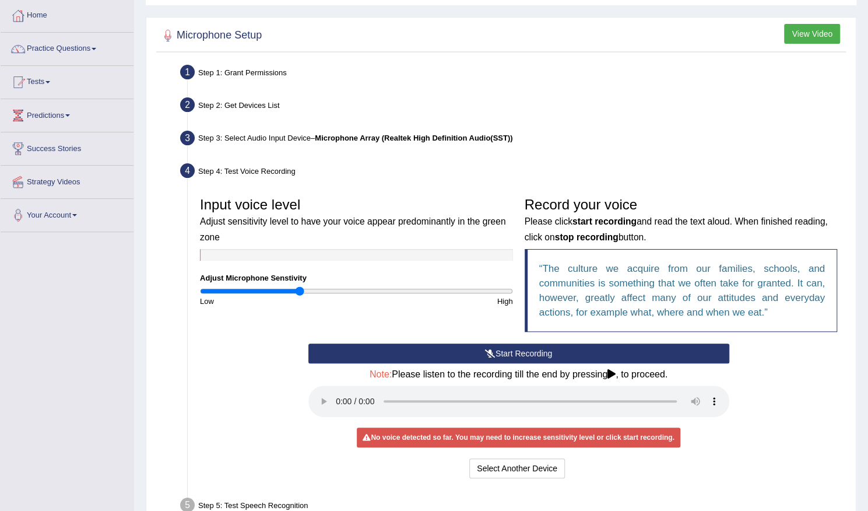
click at [510, 356] on button "Start Recording" at bounding box center [518, 353] width 421 height 20
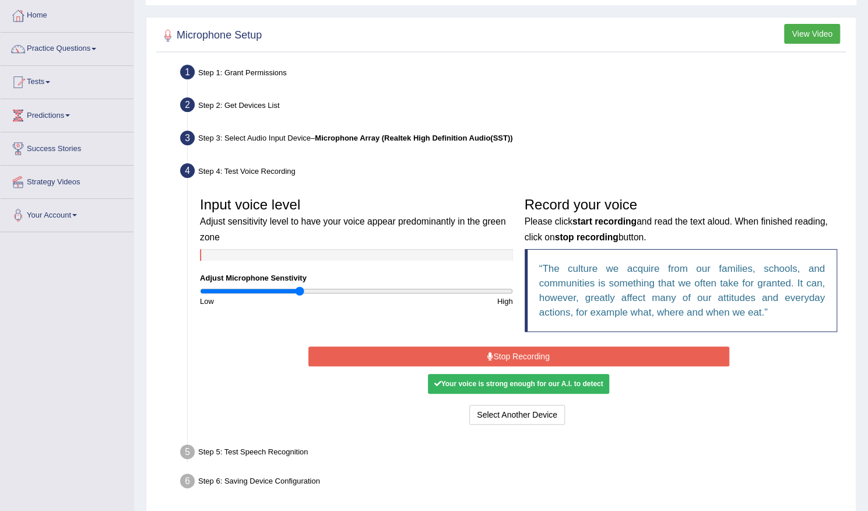
click at [510, 355] on button "Stop Recording" at bounding box center [518, 356] width 421 height 20
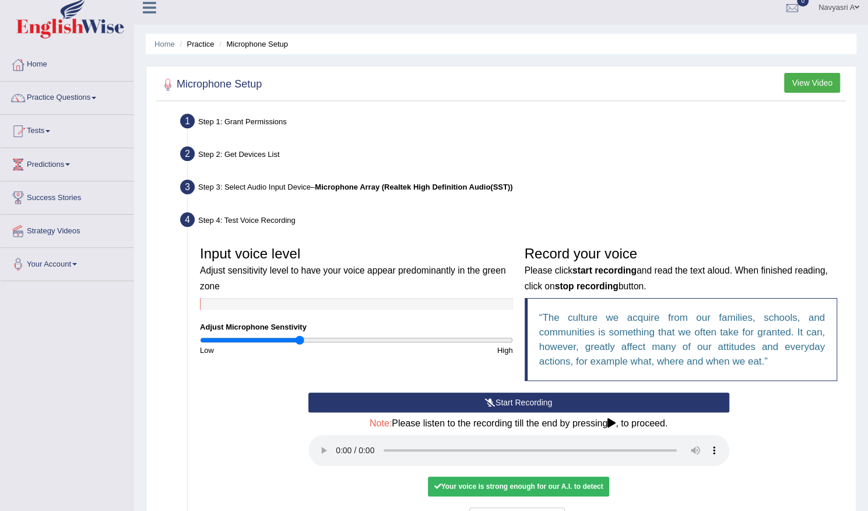
scroll to position [0, 0]
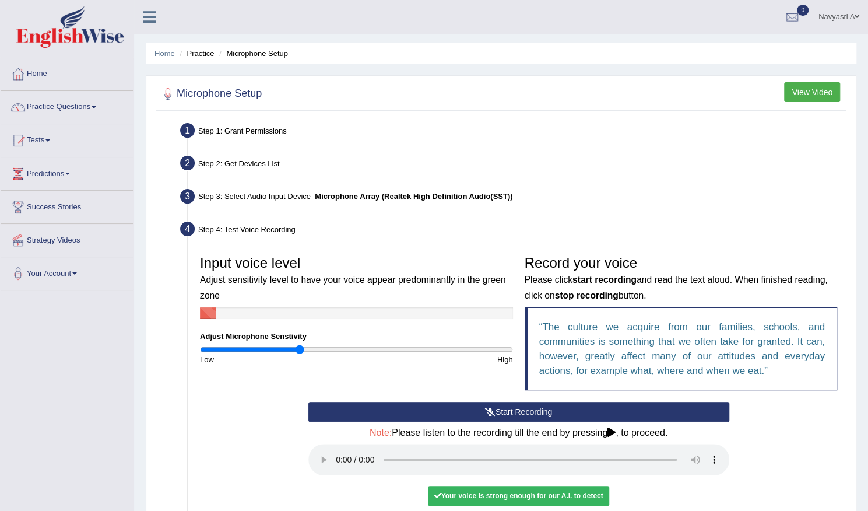
click at [300, 195] on div "Step 3: Select Audio Input Device – Microphone Array (Realtek High Definition A…" at bounding box center [513, 198] width 676 height 26
drag, startPoint x: 267, startPoint y: 198, endPoint x: 249, endPoint y: 198, distance: 17.5
click at [267, 198] on div "Step 3: Select Audio Input Device – Microphone Array (Realtek High Definition A…" at bounding box center [513, 198] width 676 height 26
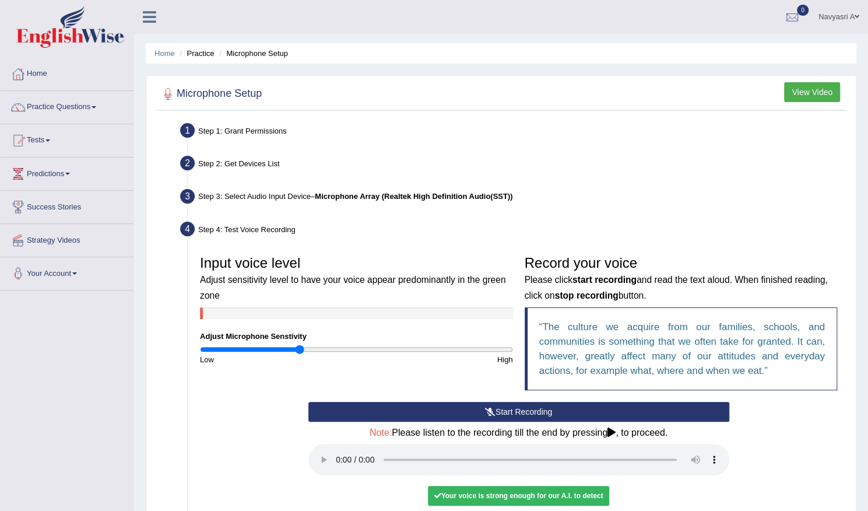
click at [187, 196] on li "Step 3: Select Audio Input Device – Microphone Array (Realtek High Definition A…" at bounding box center [512, 198] width 660 height 26
click at [290, 194] on div "Step 3: Select Audio Input Device – Microphone Array (Realtek High Definition A…" at bounding box center [513, 198] width 676 height 26
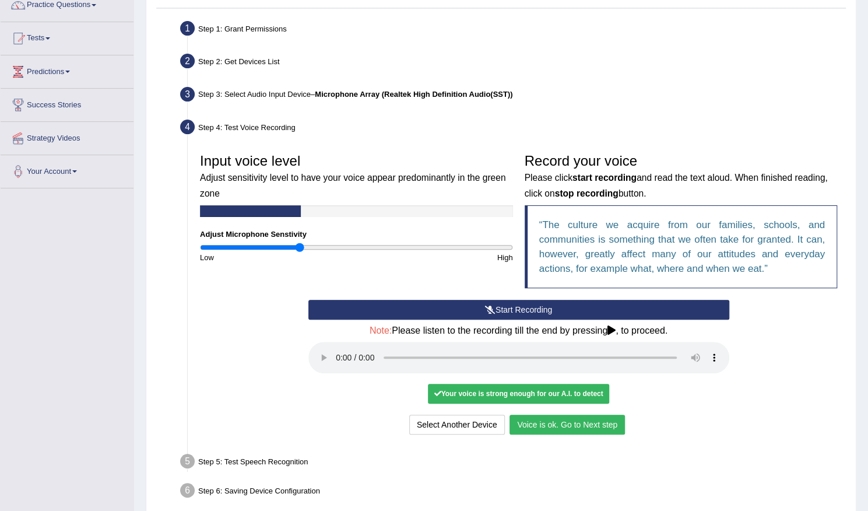
scroll to position [154, 0]
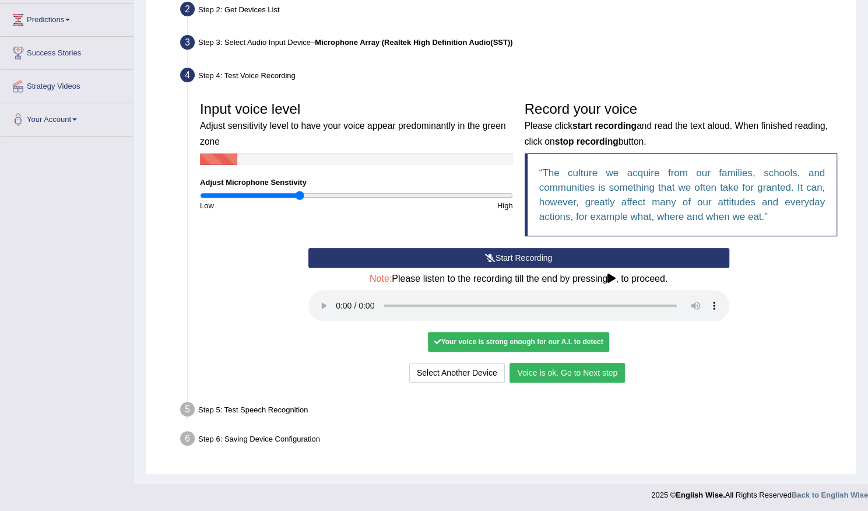
click at [569, 371] on button "Voice is ok. Go to Next step" at bounding box center [566, 373] width 115 height 20
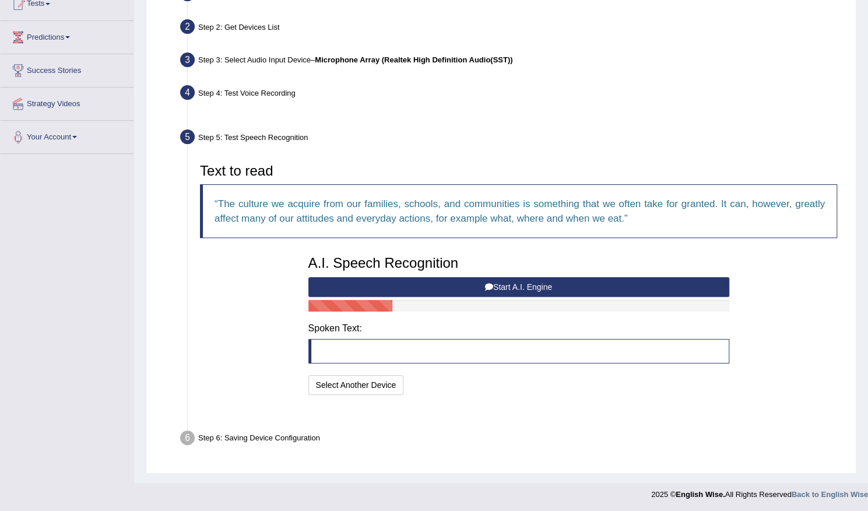
scroll to position [108, 0]
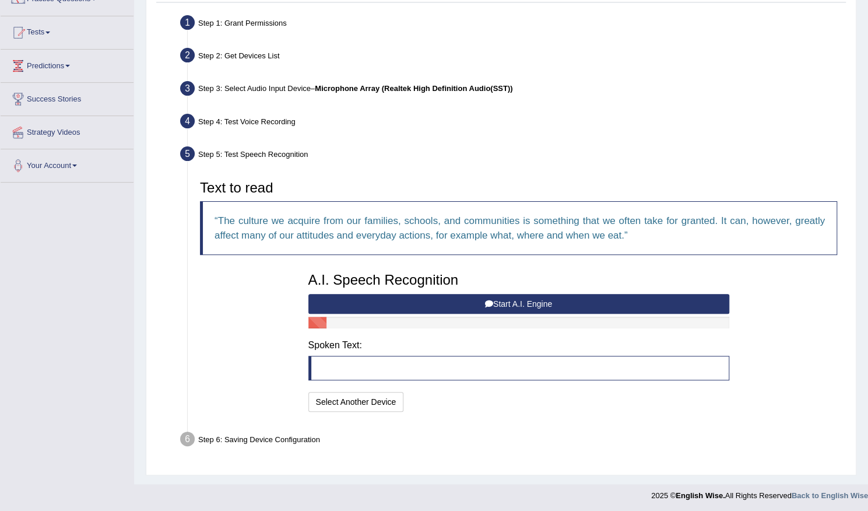
click at [513, 301] on button "Start A.I. Engine" at bounding box center [518, 304] width 421 height 20
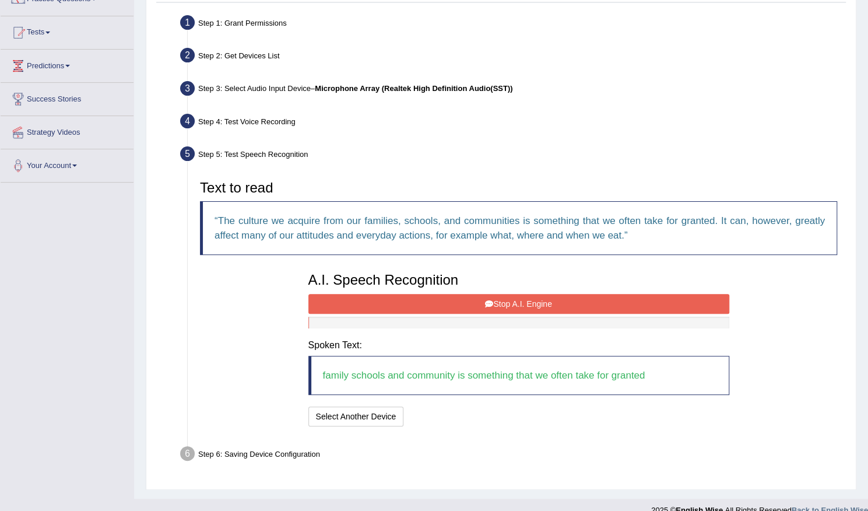
click at [513, 300] on button "Stop A.I. Engine" at bounding box center [518, 304] width 421 height 20
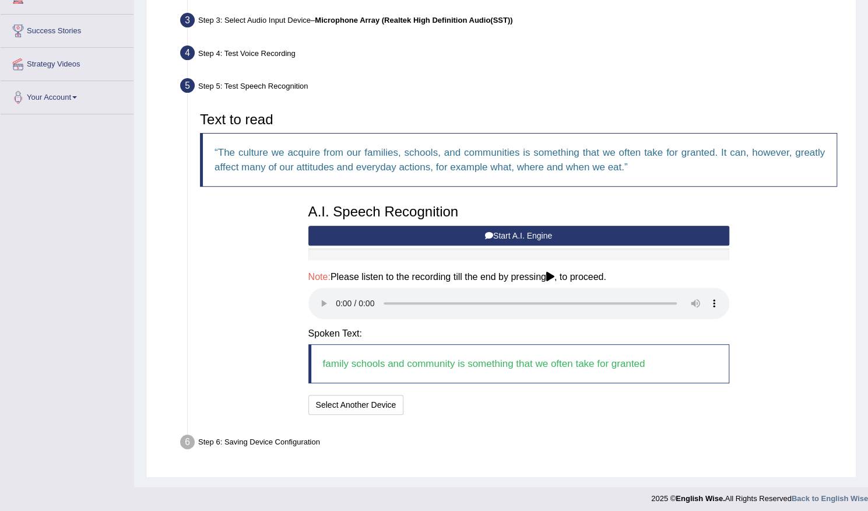
scroll to position [179, 0]
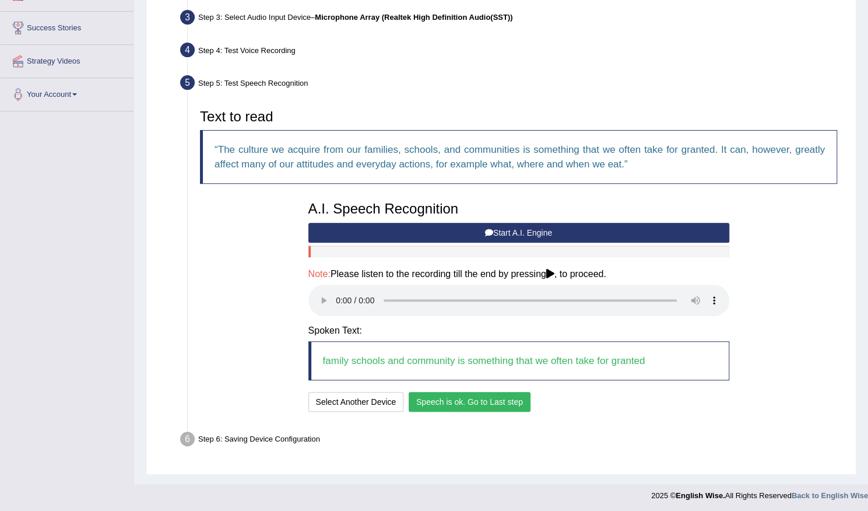
click at [464, 398] on button "Speech is ok. Go to Last step" at bounding box center [470, 402] width 122 height 20
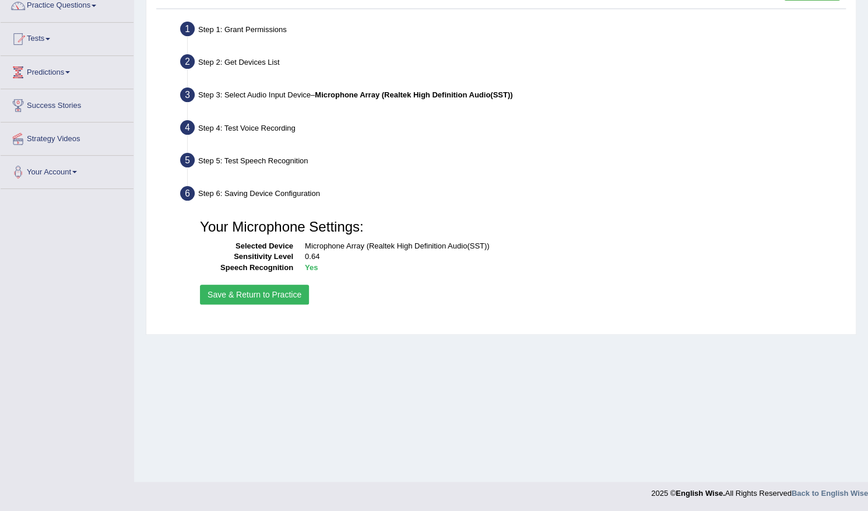
click at [273, 294] on button "Save & Return to Practice" at bounding box center [254, 294] width 109 height 20
